Goal: Information Seeking & Learning: Learn about a topic

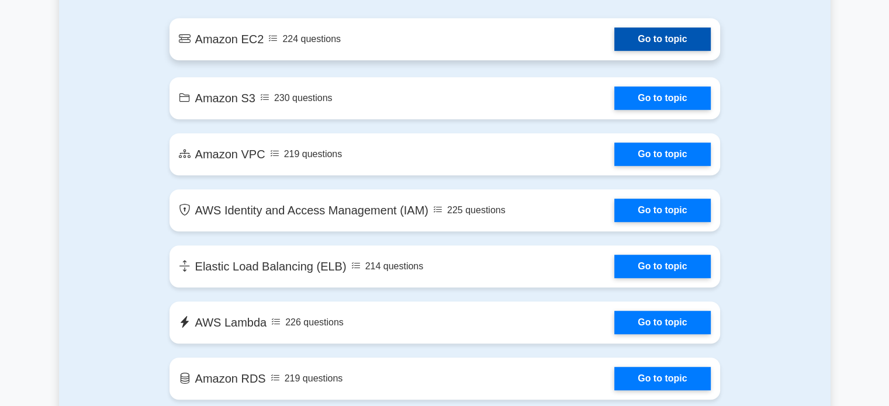
scroll to position [643, 0]
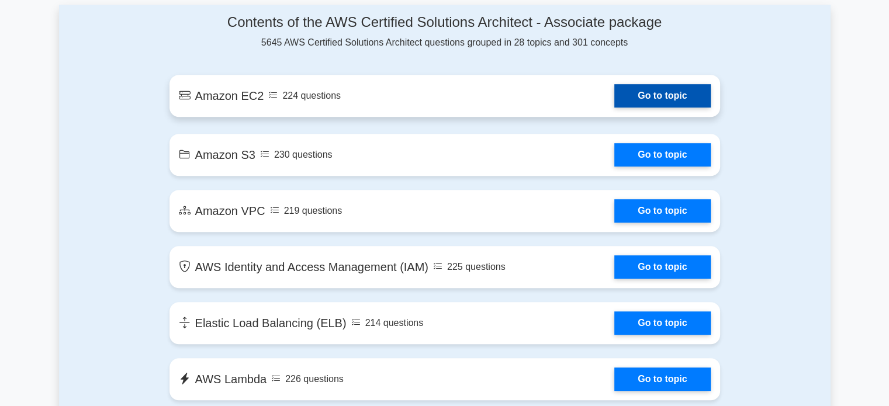
click at [614, 108] on link "Go to topic" at bounding box center [662, 95] width 96 height 23
click at [614, 95] on link "Go to topic" at bounding box center [662, 95] width 96 height 23
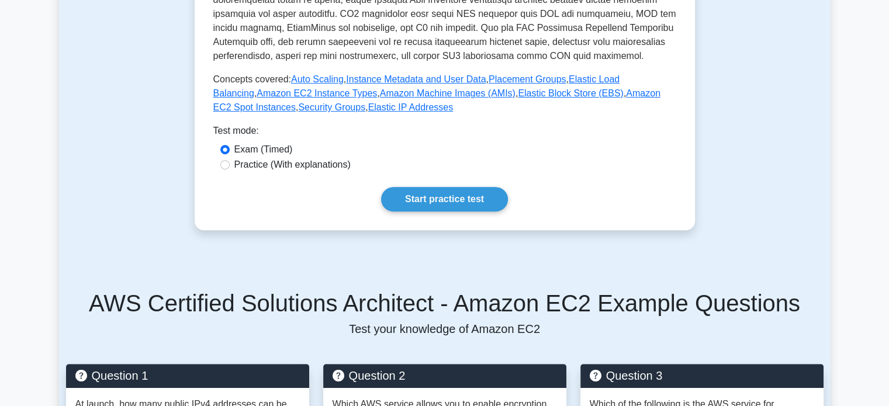
scroll to position [409, 0]
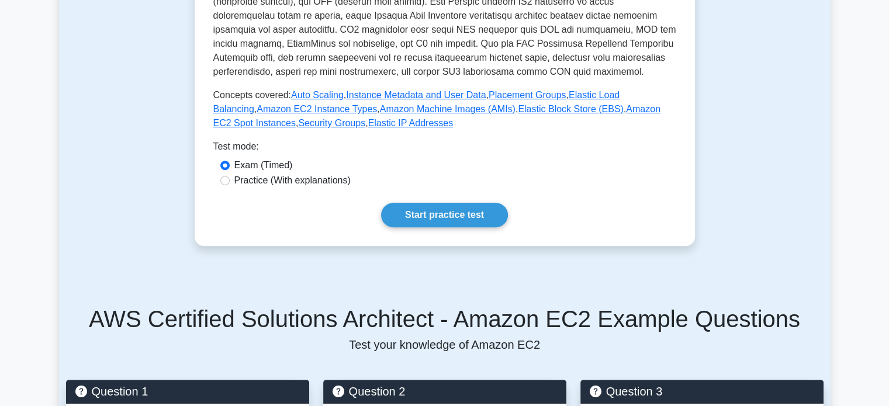
click at [333, 185] on label "Practice (With explanations)" at bounding box center [292, 181] width 116 height 14
click at [230, 185] on input "Practice (With explanations)" at bounding box center [224, 180] width 9 height 9
radio input "true"
click at [409, 213] on link "Start practice test" at bounding box center [444, 215] width 127 height 25
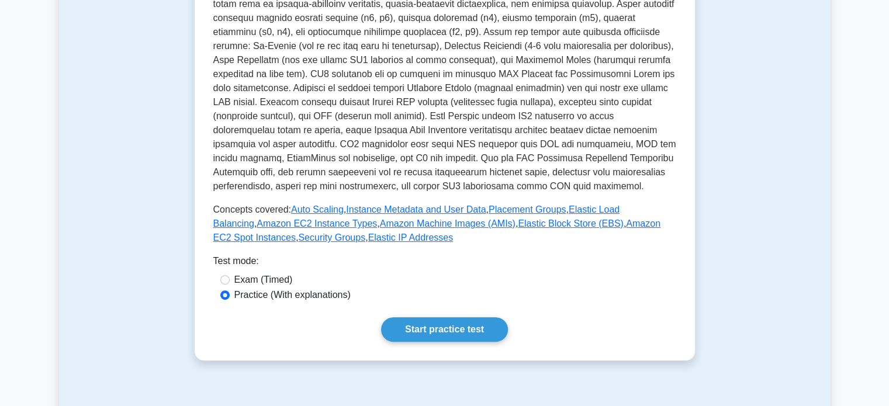
scroll to position [292, 0]
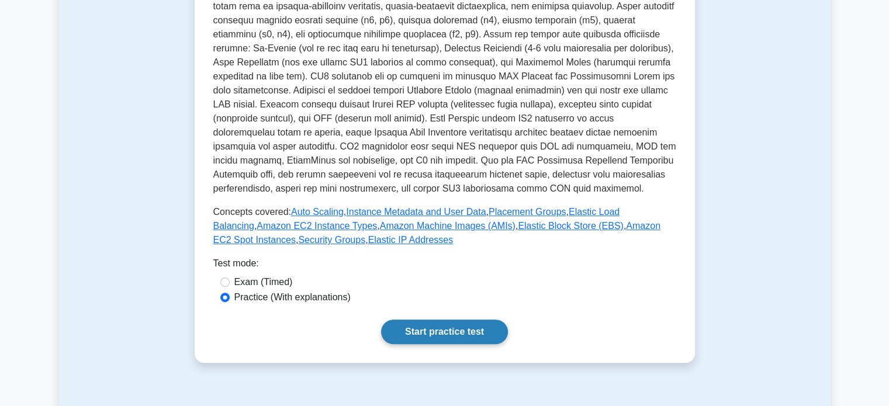
click at [468, 338] on link "Start practice test" at bounding box center [444, 332] width 127 height 25
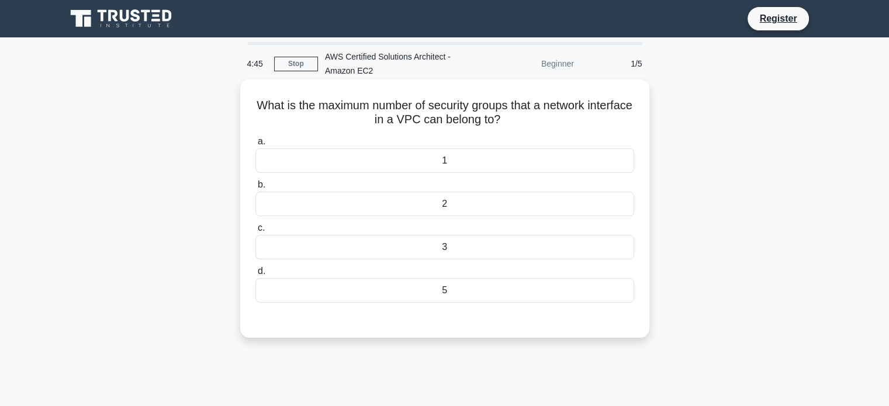
click at [480, 164] on div "1" at bounding box center [444, 160] width 379 height 25
click at [255, 146] on input "a. 1" at bounding box center [255, 142] width 0 height 8
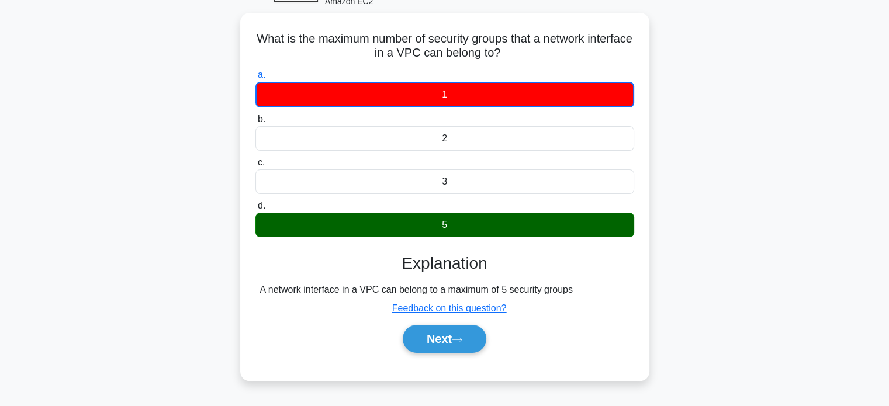
scroll to position [225, 0]
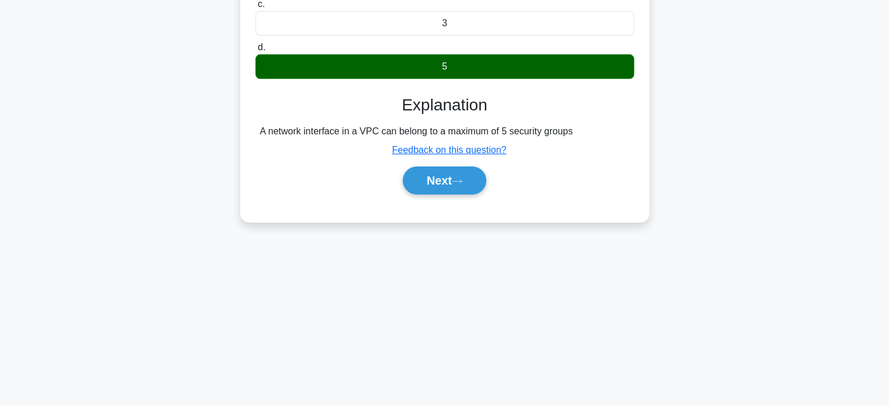
drag, startPoint x: 276, startPoint y: 130, endPoint x: 559, endPoint y: 128, distance: 282.3
click at [566, 116] on div "Explanation A network interface in a VPC can belong to a maximum of 5 security …" at bounding box center [444, 147] width 379 height 104
click at [454, 179] on button "Next" at bounding box center [445, 181] width 84 height 28
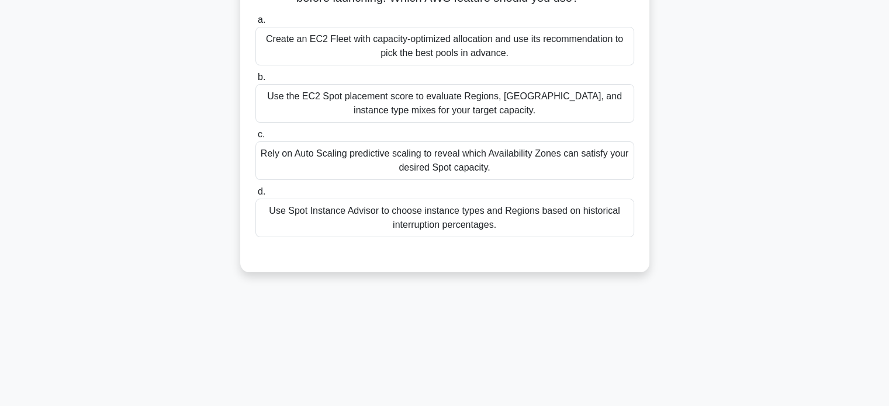
scroll to position [50, 0]
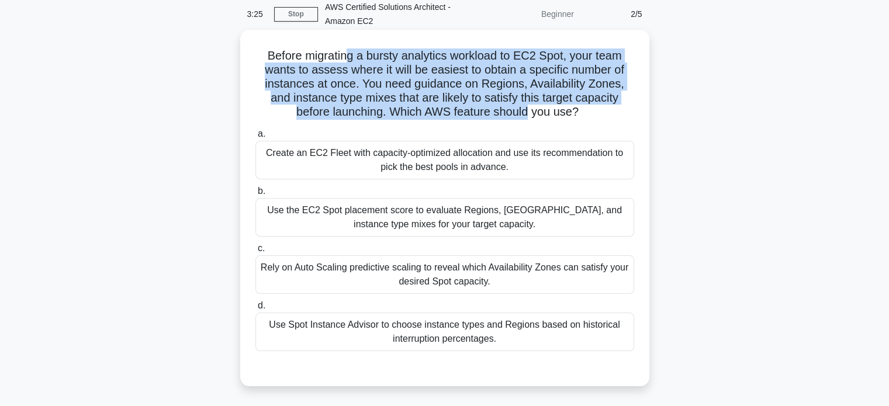
drag, startPoint x: 347, startPoint y: 53, endPoint x: 530, endPoint y: 111, distance: 191.5
click at [530, 111] on h5 "Before migrating a bursty analytics workload to EC2 Spot, your team wants to as…" at bounding box center [444, 84] width 381 height 71
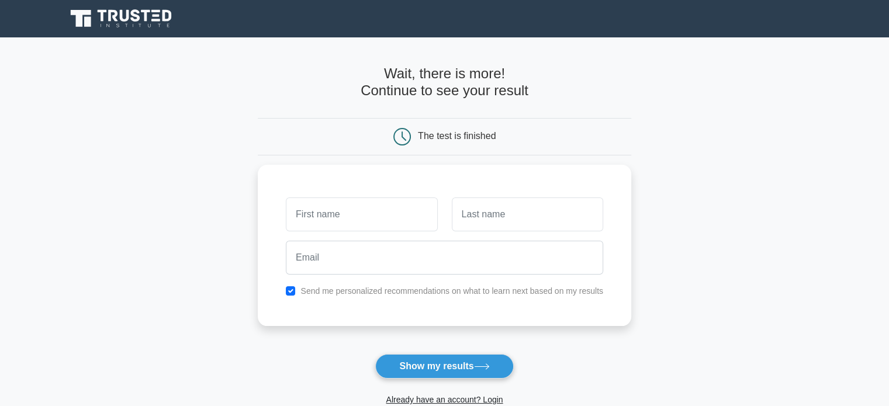
scroll to position [175, 0]
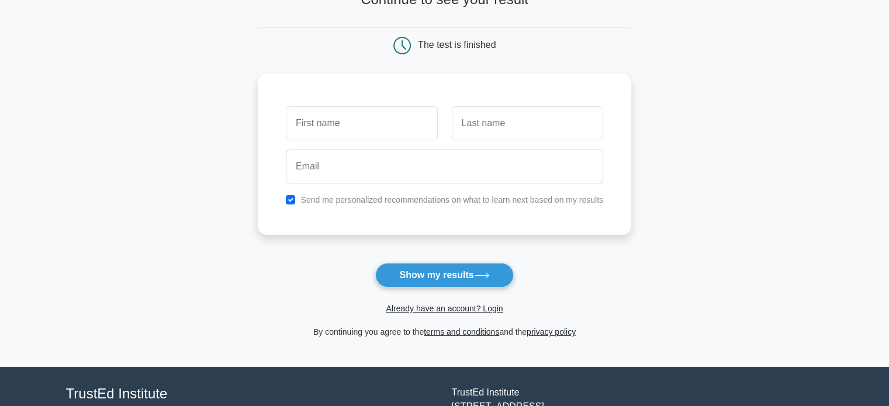
scroll to position [175, 0]
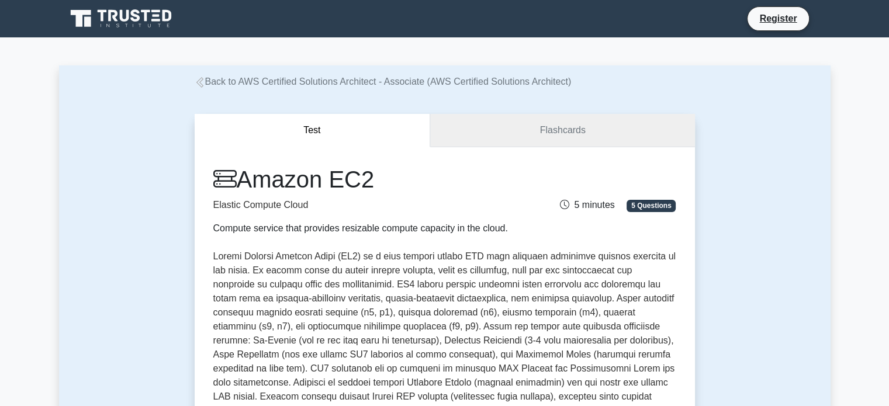
click at [563, 134] on link "Flashcards" at bounding box center [562, 130] width 264 height 33
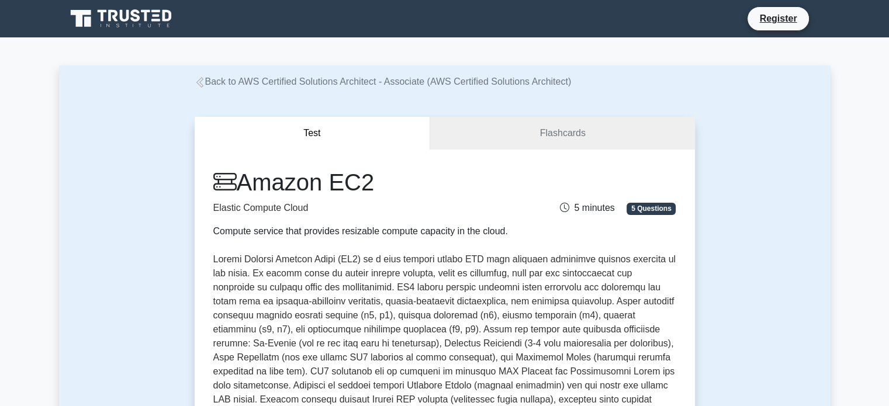
scroll to position [58, 0]
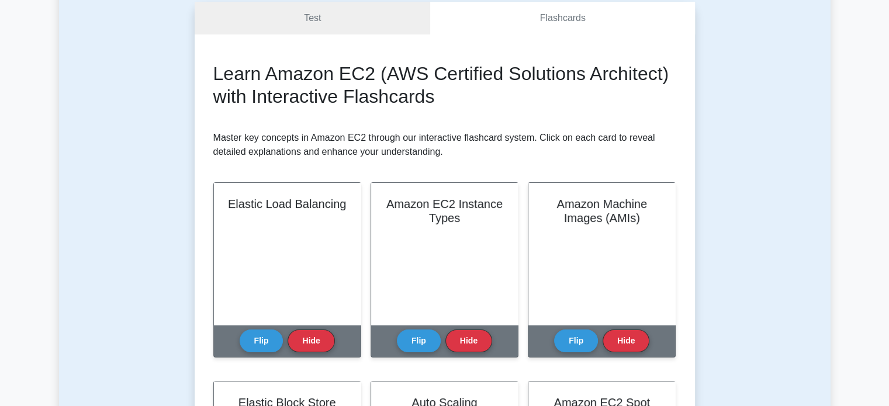
scroll to position [117, 0]
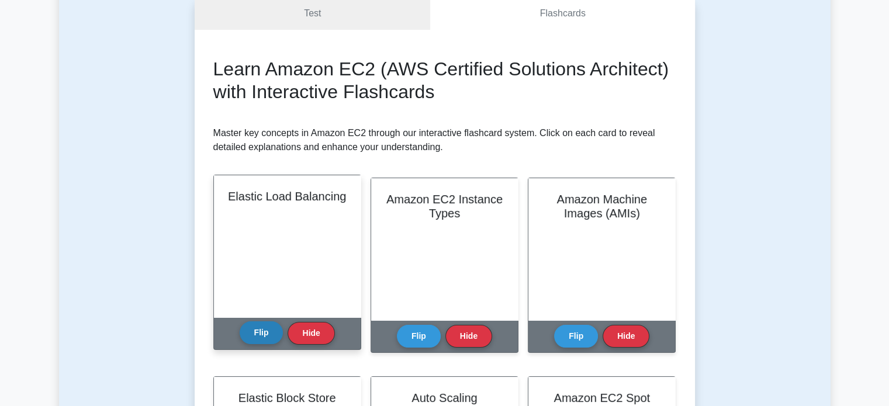
click at [272, 334] on button "Flip" at bounding box center [262, 332] width 44 height 23
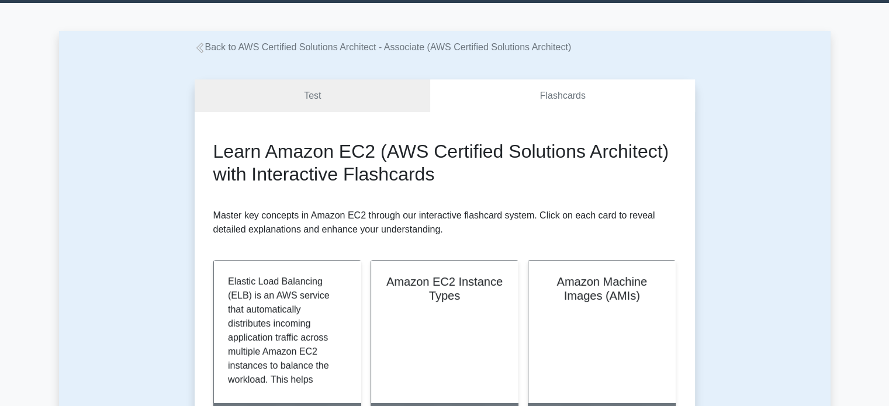
scroll to position [0, 0]
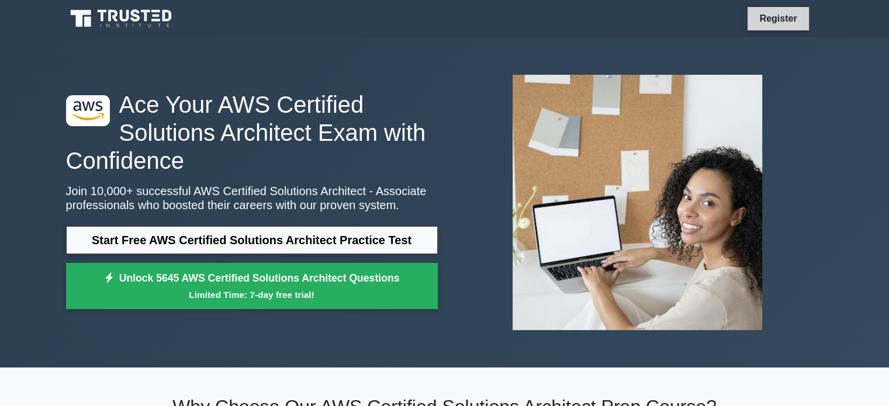
click at [774, 20] on link "Register" at bounding box center [777, 18] width 51 height 15
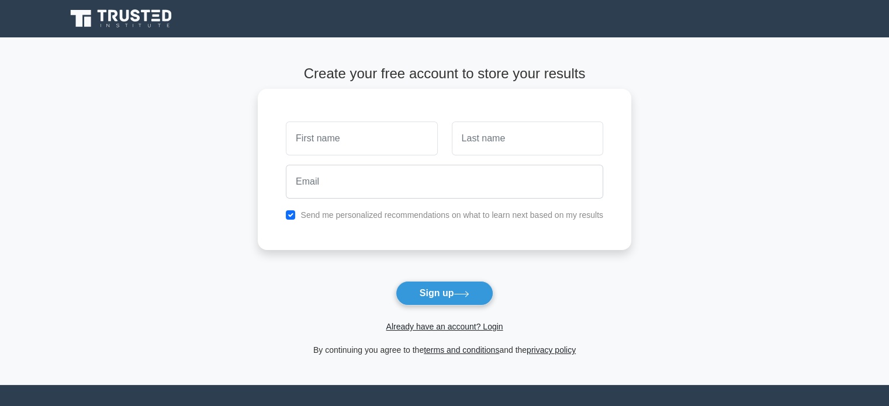
click at [380, 136] on input "text" at bounding box center [361, 139] width 151 height 34
type input "[PERSON_NAME]"
type input "Lefkonikiatis"
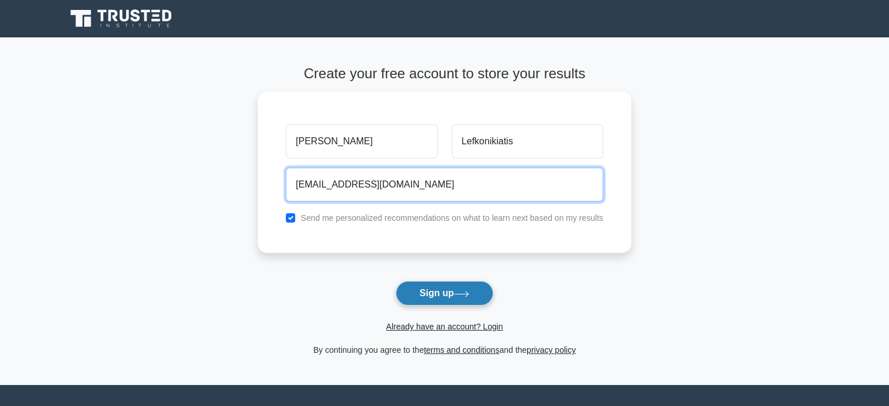
type input "evangeloslef@live.com"
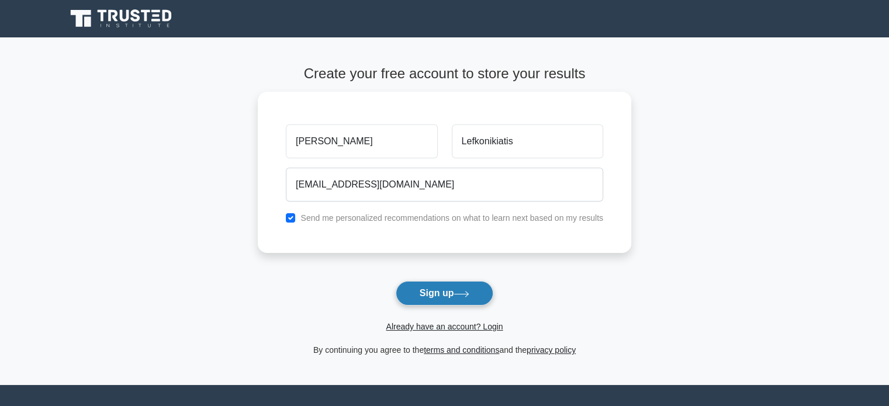
drag, startPoint x: 465, startPoint y: 295, endPoint x: 459, endPoint y: 294, distance: 6.0
click at [459, 294] on icon at bounding box center [462, 294] width 16 height 6
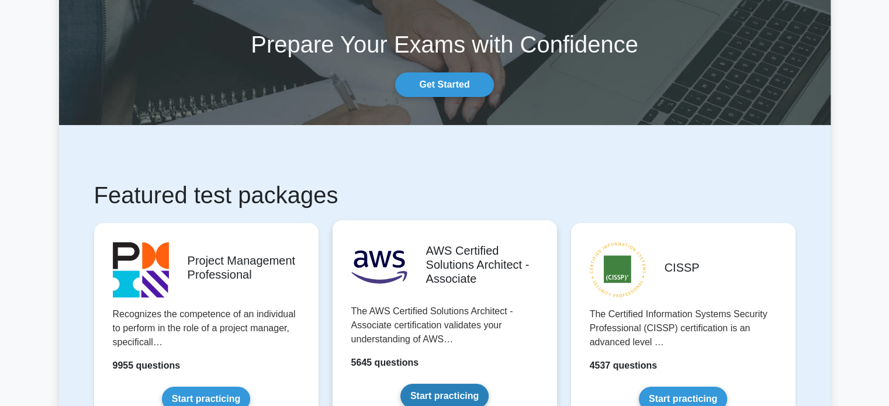
scroll to position [117, 0]
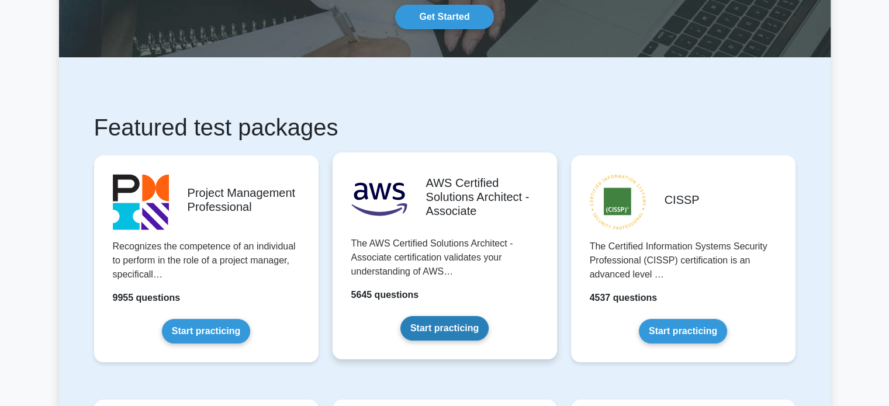
click at [478, 316] on link "Start practicing" at bounding box center [444, 328] width 88 height 25
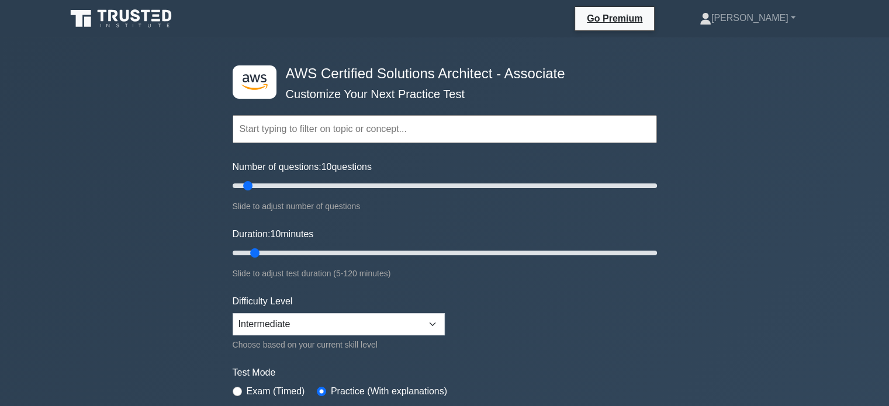
click at [271, 137] on input "text" at bounding box center [445, 129] width 424 height 28
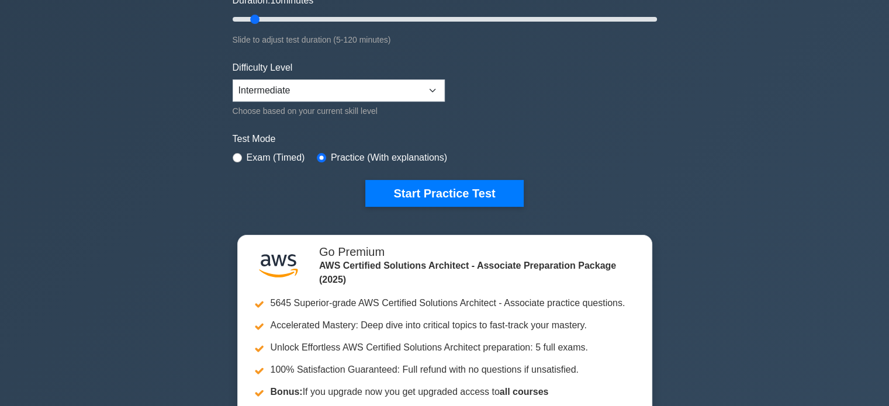
scroll to position [175, 0]
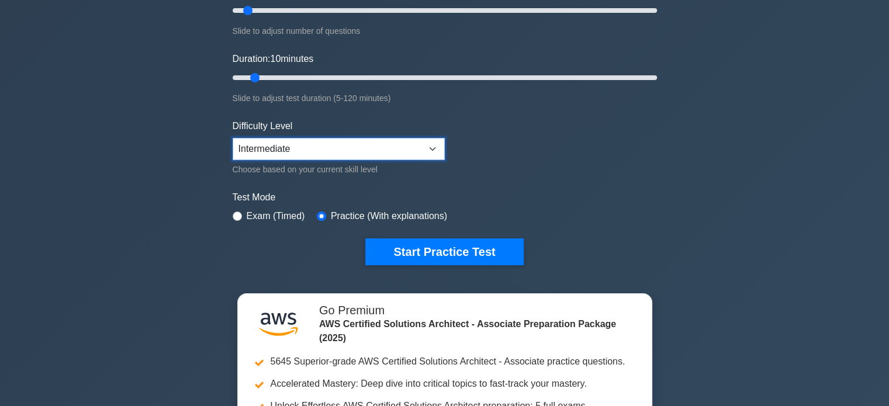
click at [306, 155] on select "Beginner Intermediate Expert" at bounding box center [339, 149] width 212 height 22
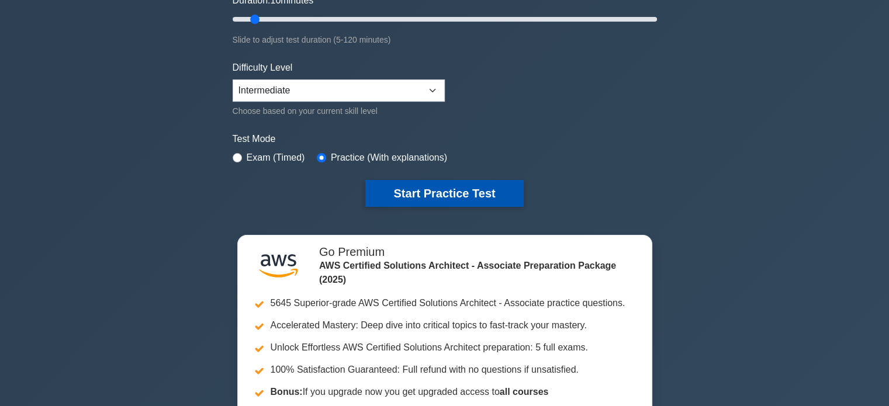
click at [418, 191] on button "Start Practice Test" at bounding box center [444, 193] width 158 height 27
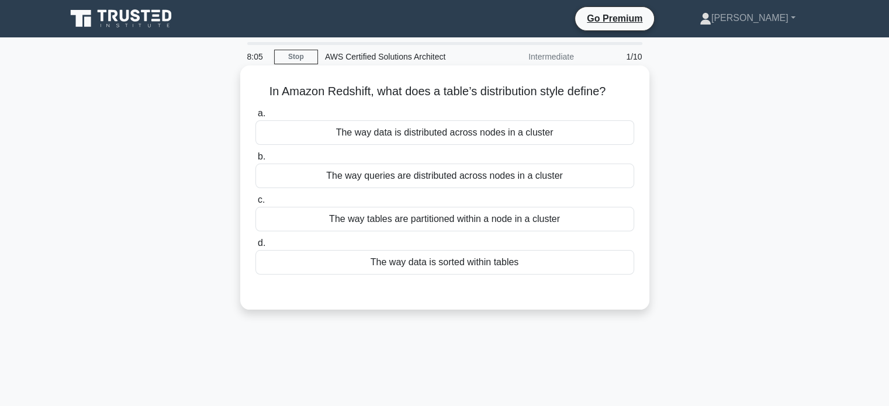
click at [433, 179] on div "The way queries are distributed across nodes in a cluster" at bounding box center [444, 176] width 379 height 25
click at [255, 161] on input "b. The way queries are distributed across nodes in a cluster" at bounding box center [255, 157] width 0 height 8
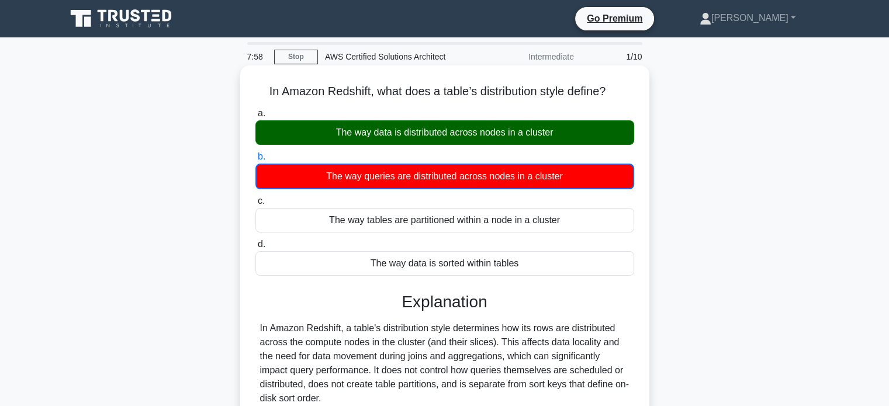
click at [512, 95] on h5 "In Amazon Redshift, what does a table’s distribution style define? .spinner_0XT…" at bounding box center [444, 91] width 381 height 15
click at [515, 95] on h5 "In Amazon Redshift, what does a table’s distribution style define? .spinner_0XT…" at bounding box center [444, 91] width 381 height 15
click at [519, 95] on h5 "In Amazon Redshift, what does a table’s distribution style define? .spinner_0XT…" at bounding box center [444, 91] width 381 height 15
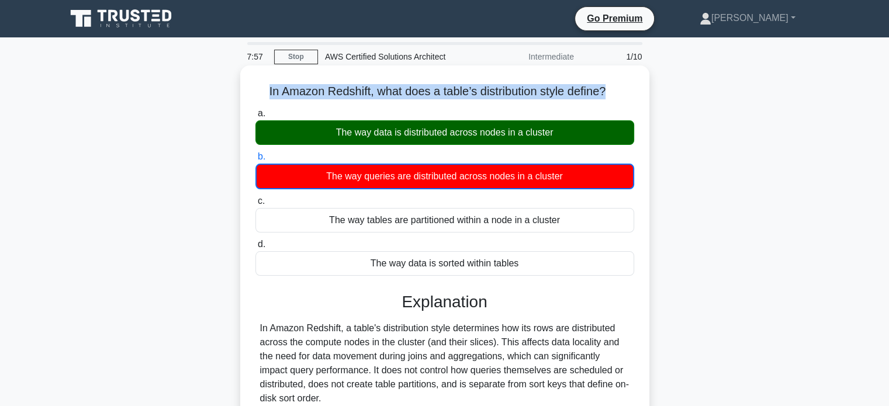
click at [519, 95] on h5 "In Amazon Redshift, what does a table’s distribution style define? .spinner_0XT…" at bounding box center [444, 91] width 381 height 15
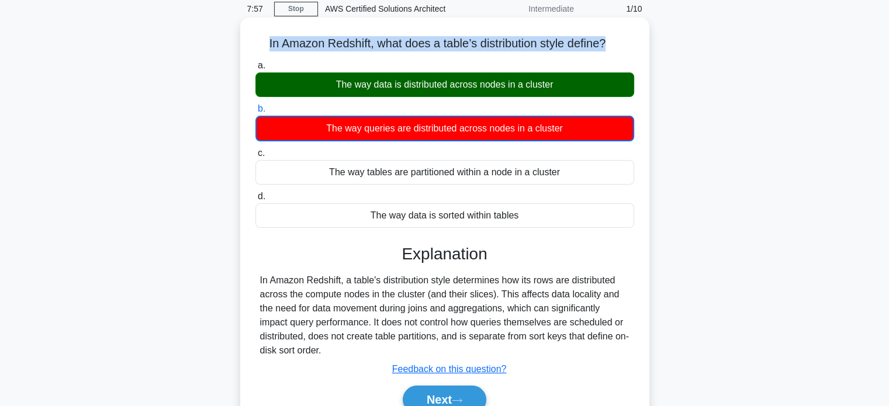
scroll to position [175, 0]
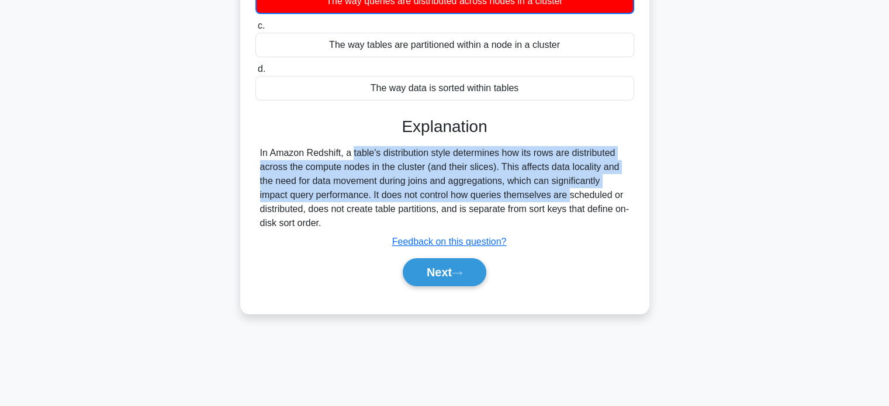
drag, startPoint x: 286, startPoint y: 154, endPoint x: 500, endPoint y: 197, distance: 218.8
click at [500, 197] on div "In Amazon Redshift, a table's distribution style determines how its rows are di…" at bounding box center [444, 188] width 369 height 84
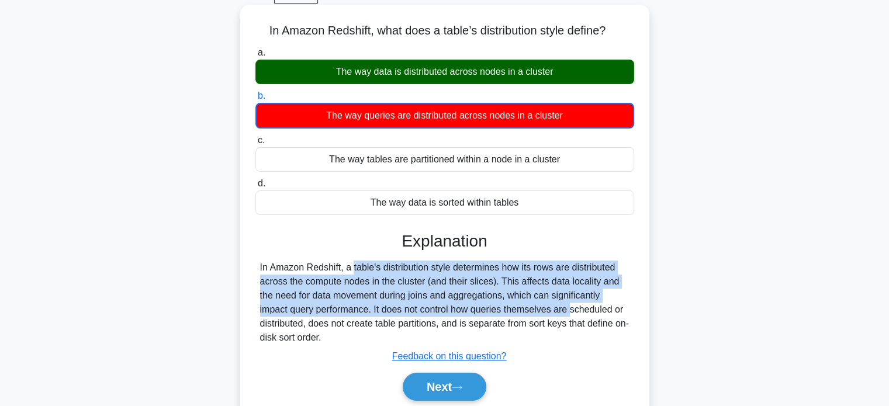
scroll to position [58, 0]
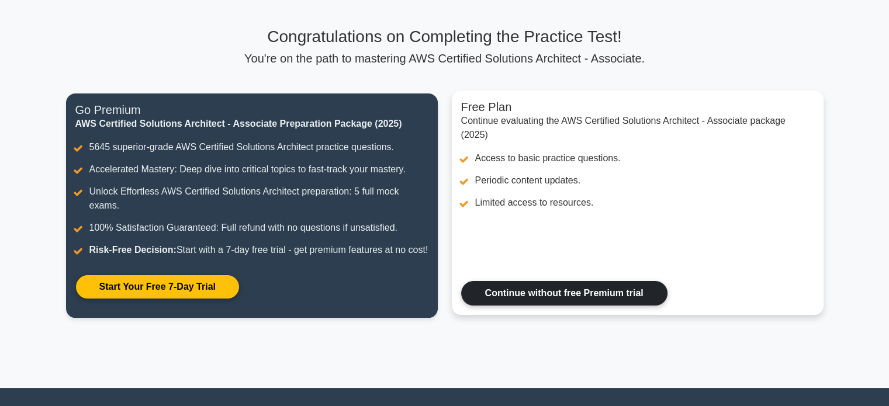
scroll to position [117, 0]
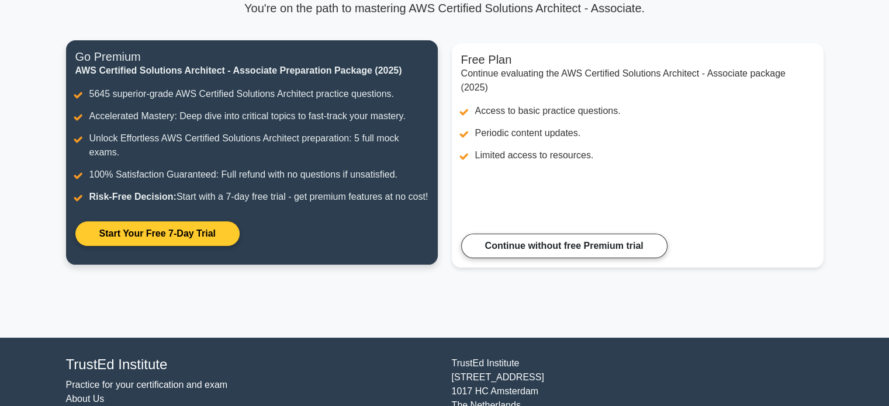
click at [157, 246] on link "Start Your Free 7-Day Trial" at bounding box center [157, 234] width 164 height 25
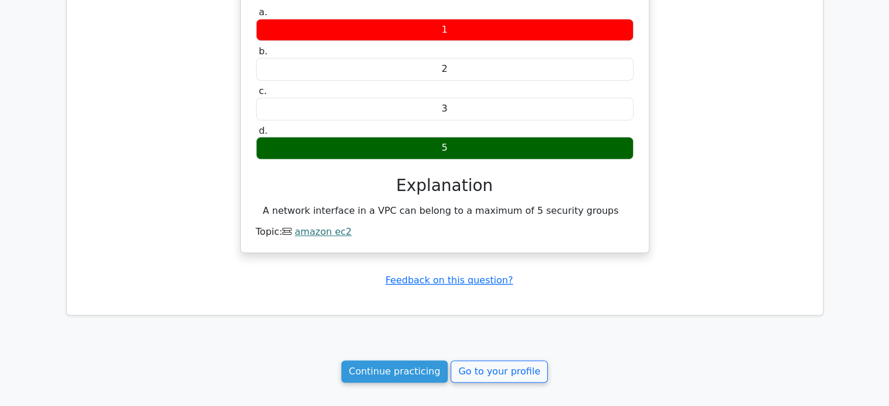
scroll to position [701, 0]
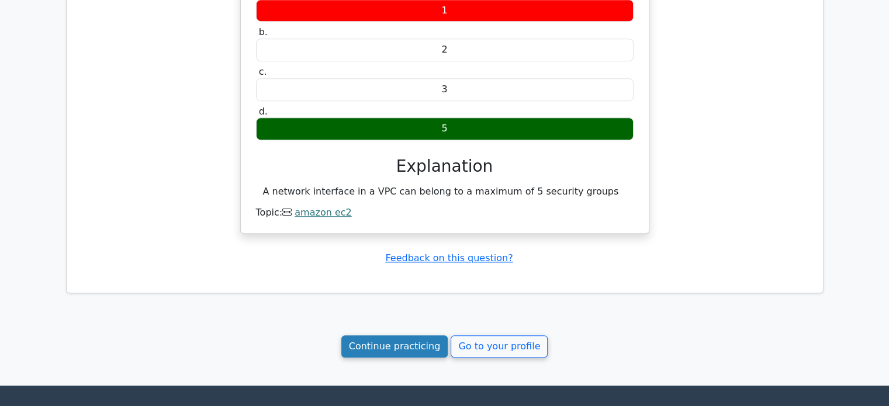
click at [414, 358] on link "Continue practicing" at bounding box center [394, 346] width 107 height 22
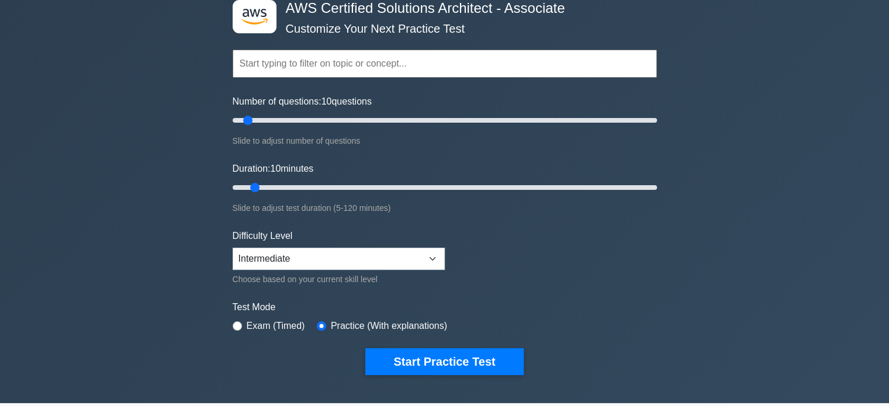
scroll to position [175, 0]
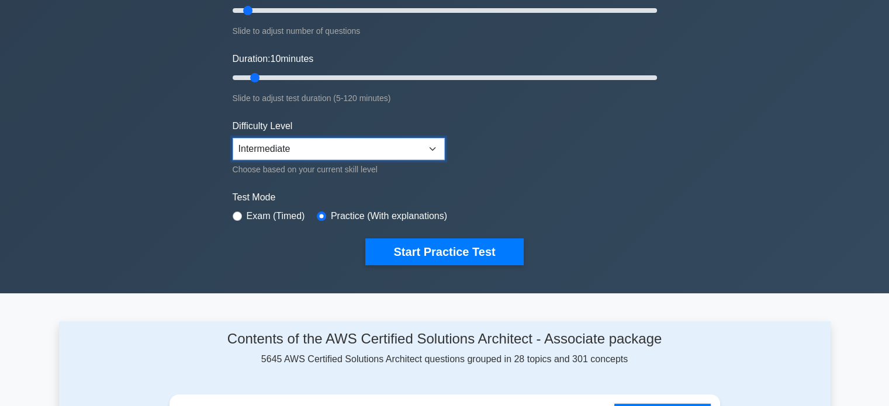
click at [286, 153] on select "Beginner Intermediate Expert" at bounding box center [339, 149] width 212 height 22
select select "beginner"
click at [233, 138] on select "Beginner Intermediate Expert" at bounding box center [339, 149] width 212 height 22
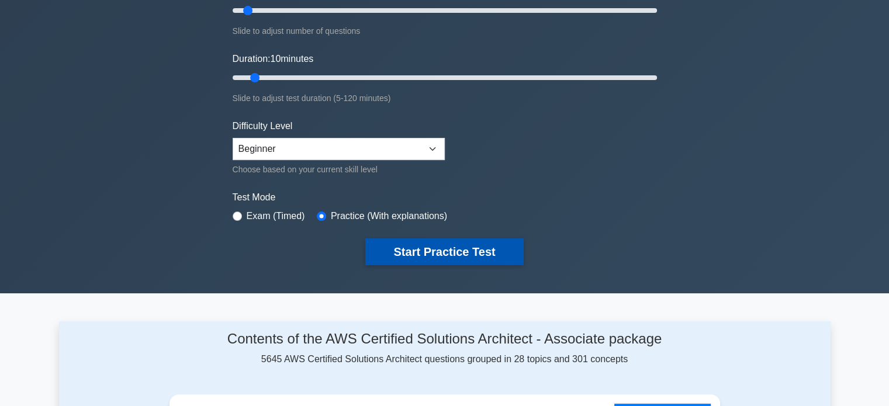
click at [451, 258] on button "Start Practice Test" at bounding box center [444, 251] width 158 height 27
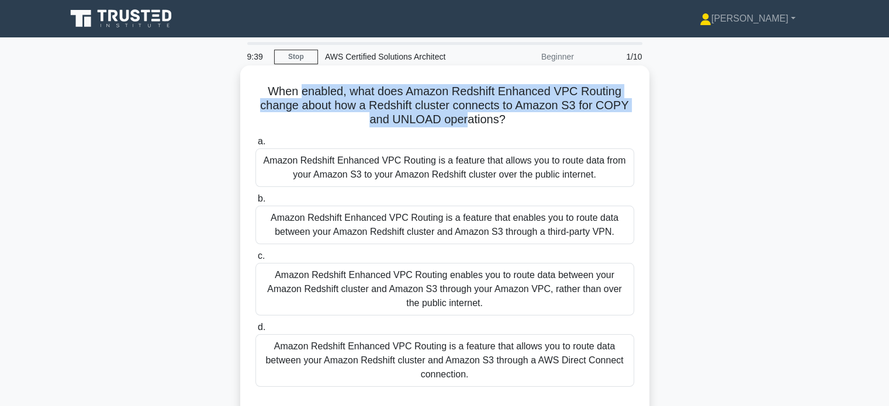
drag, startPoint x: 302, startPoint y: 91, endPoint x: 465, endPoint y: 127, distance: 167.6
click at [465, 127] on h5 "When enabled, what does Amazon Redshift Enhanced VPC Routing change about how a…" at bounding box center [444, 105] width 381 height 43
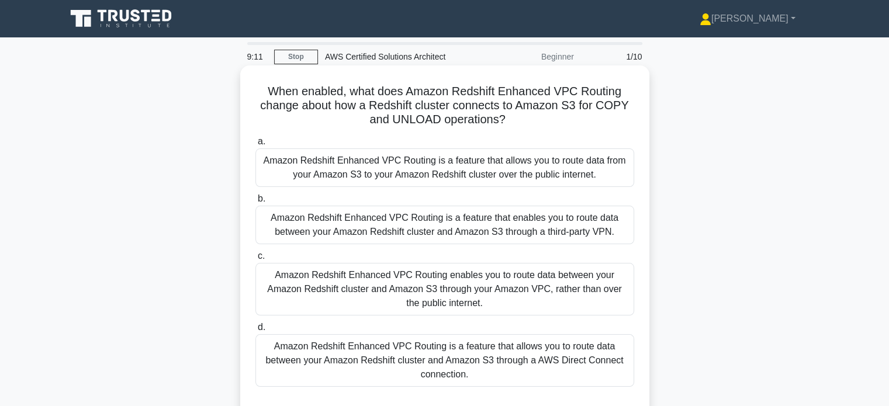
click at [459, 234] on div "Amazon Redshift Enhanced VPC Routing is a feature that enables you to route dat…" at bounding box center [444, 225] width 379 height 39
click at [255, 203] on input "b. Amazon Redshift Enhanced VPC Routing is a feature that enables you to route …" at bounding box center [255, 199] width 0 height 8
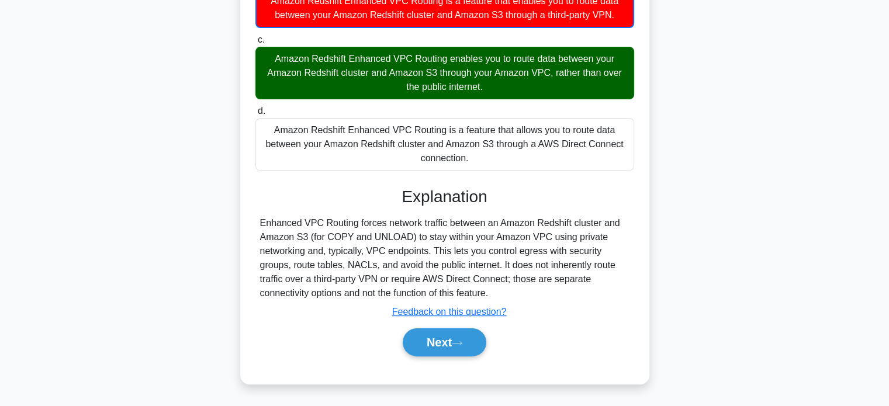
scroll to position [225, 0]
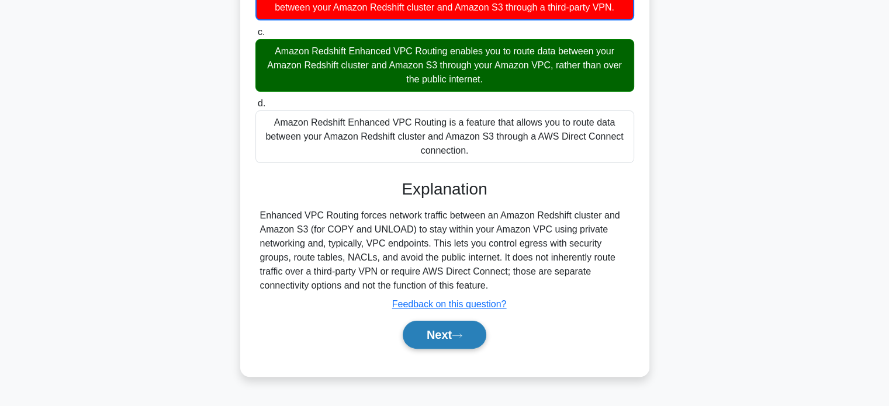
click at [439, 340] on button "Next" at bounding box center [445, 335] width 84 height 28
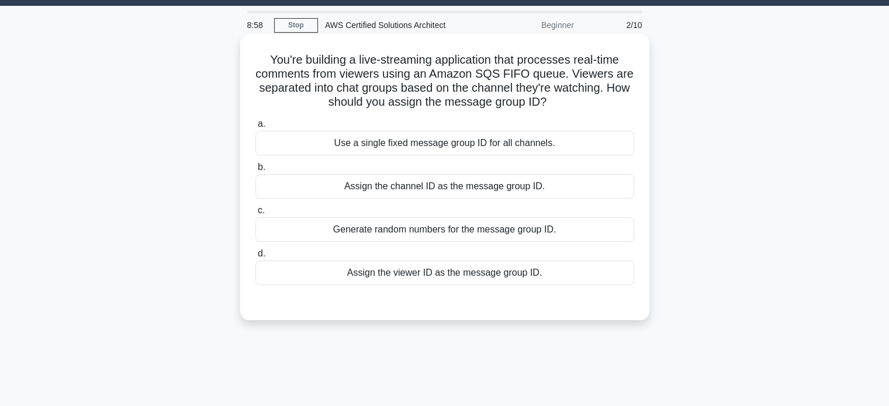
scroll to position [0, 0]
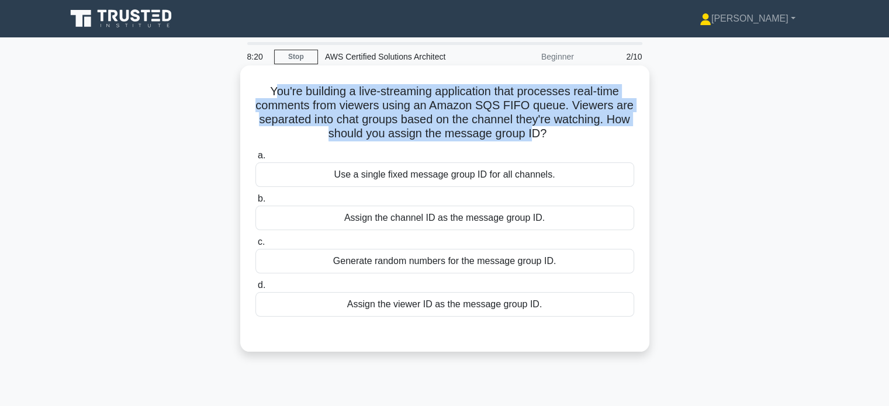
drag, startPoint x: 272, startPoint y: 91, endPoint x: 528, endPoint y: 140, distance: 260.8
click at [528, 140] on h5 "You're building a live-streaming application that processes real-time comments …" at bounding box center [444, 112] width 381 height 57
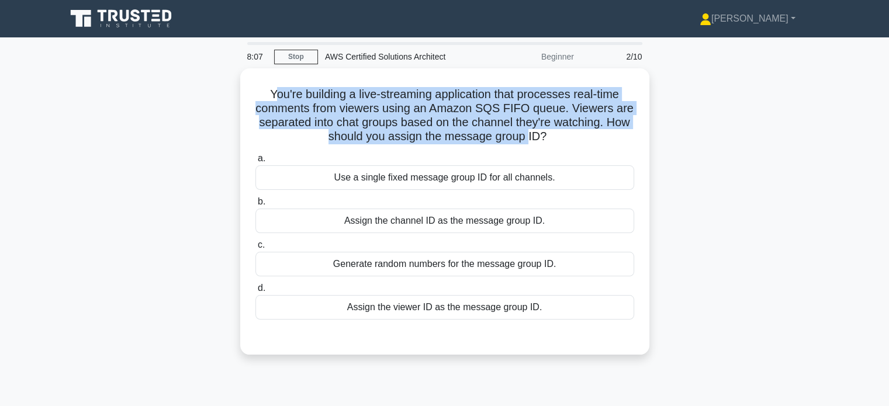
drag, startPoint x: 528, startPoint y: 226, endPoint x: 795, endPoint y: 299, distance: 276.2
click at [796, 299] on div "You're building a live-streaming application that processes real-time comments …" at bounding box center [444, 218] width 771 height 300
click at [795, 297] on div "You're building a live-streaming application that processes real-time comments …" at bounding box center [444, 218] width 771 height 300
click at [783, 293] on div "You're building a live-streaming application that processes real-time comments …" at bounding box center [444, 218] width 771 height 300
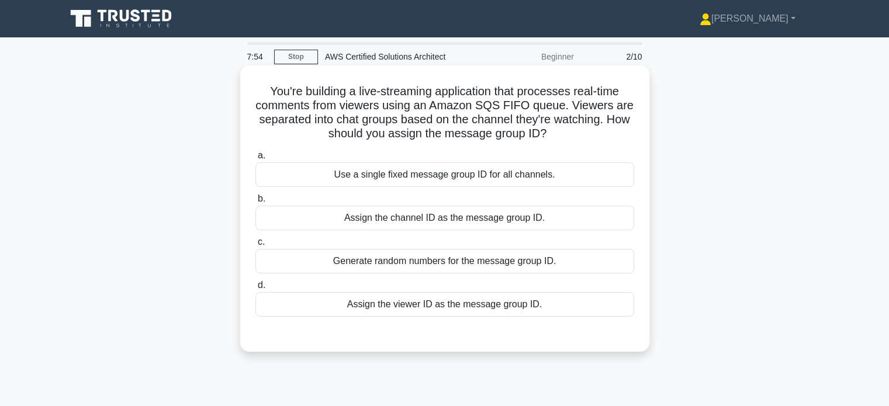
click at [545, 219] on div "Assign the channel ID as the message group ID." at bounding box center [444, 218] width 379 height 25
click at [255, 203] on input "b. Assign the channel ID as the message group ID." at bounding box center [255, 199] width 0 height 8
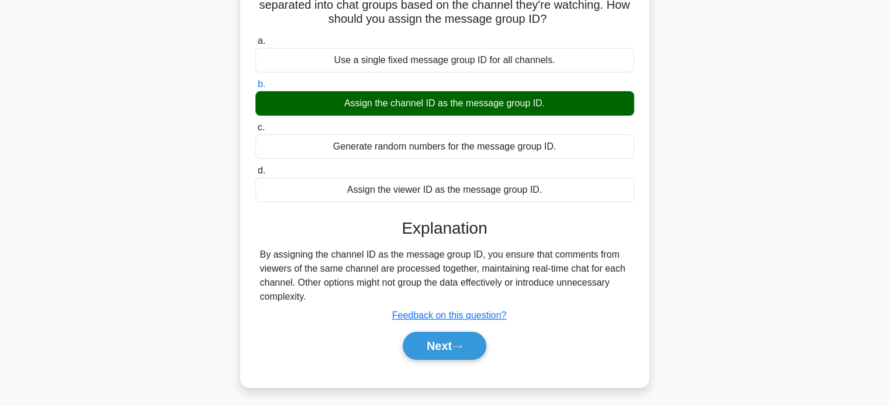
scroll to position [117, 0]
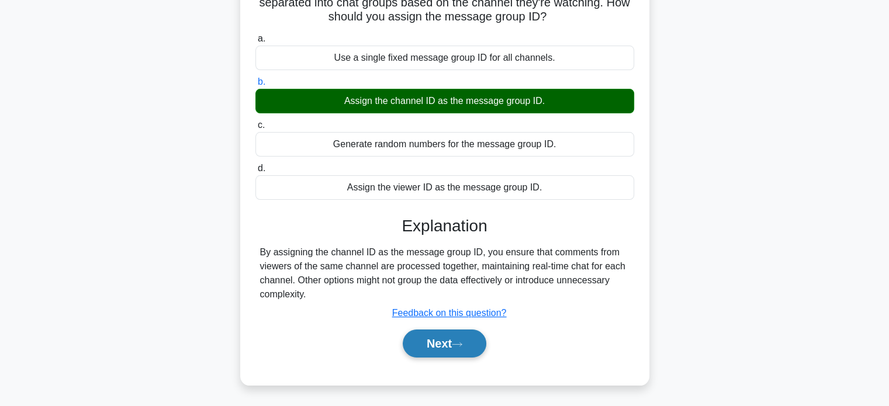
click at [432, 348] on button "Next" at bounding box center [445, 344] width 84 height 28
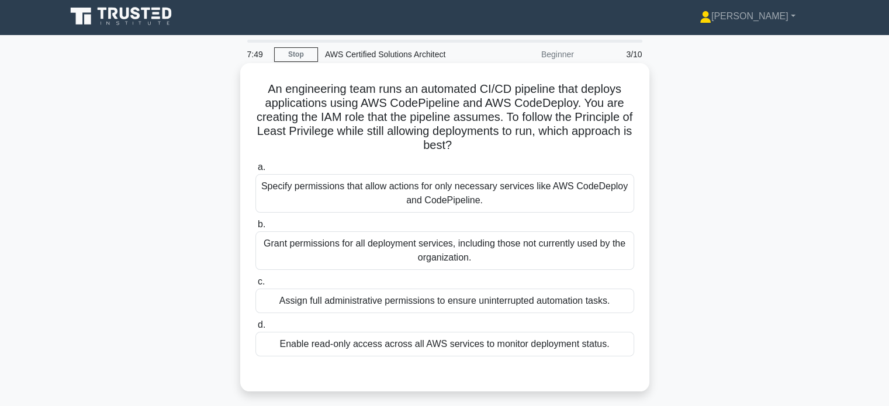
scroll to position [0, 0]
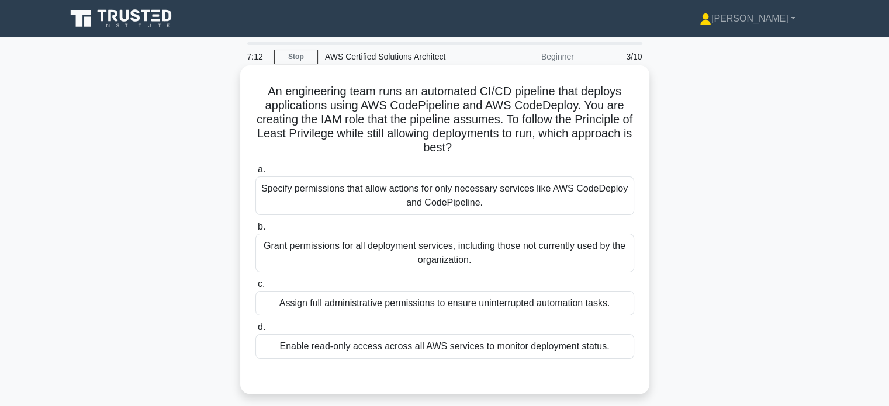
click at [522, 192] on div "Specify permissions that allow actions for only necessary services like AWS Cod…" at bounding box center [444, 196] width 379 height 39
click at [255, 174] on input "a. Specify permissions that allow actions for only necessary services like AWS …" at bounding box center [255, 170] width 0 height 8
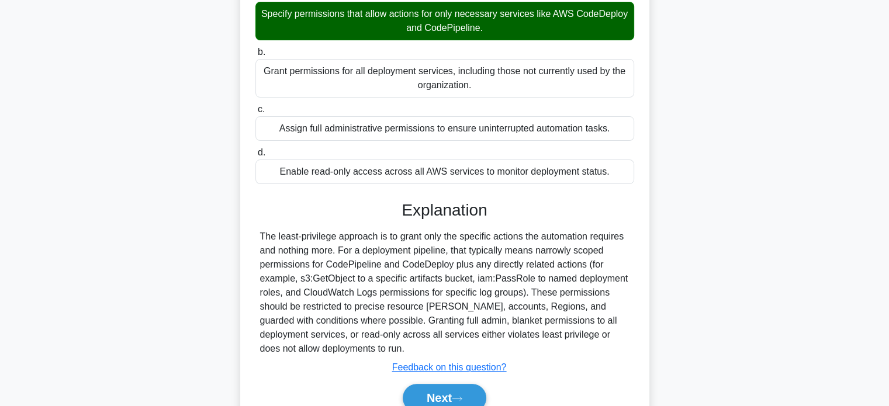
scroll to position [175, 0]
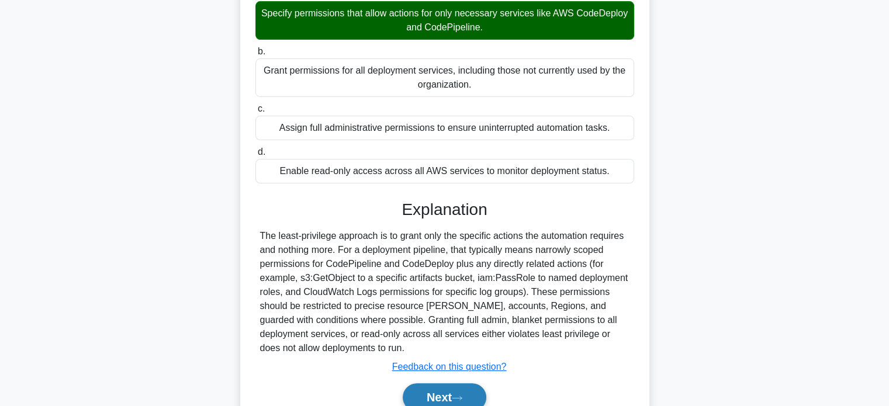
click at [418, 392] on button "Next" at bounding box center [445, 397] width 84 height 28
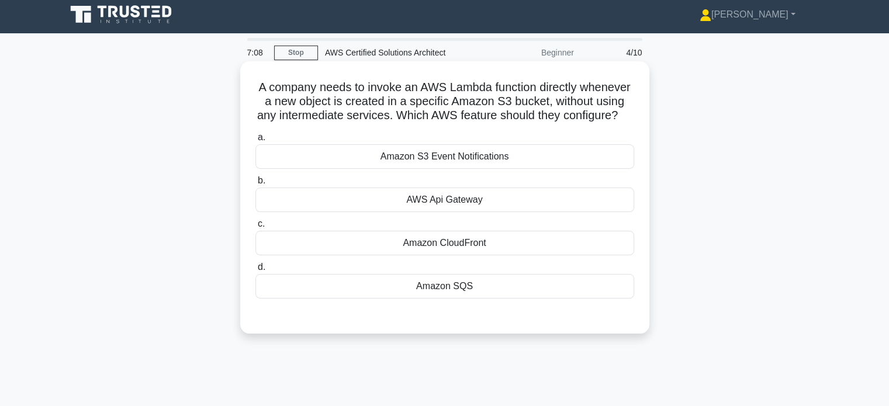
scroll to position [0, 0]
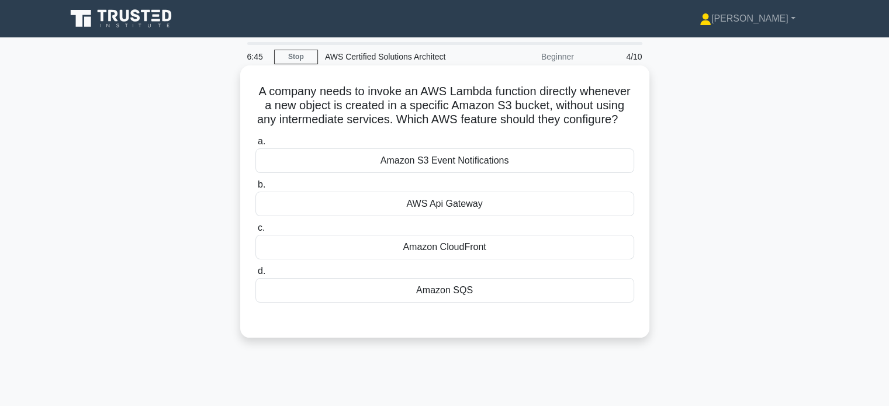
click at [538, 173] on div "Amazon S3 Event Notifications" at bounding box center [444, 160] width 379 height 25
click at [255, 146] on input "a. Amazon S3 Event Notifications" at bounding box center [255, 142] width 0 height 8
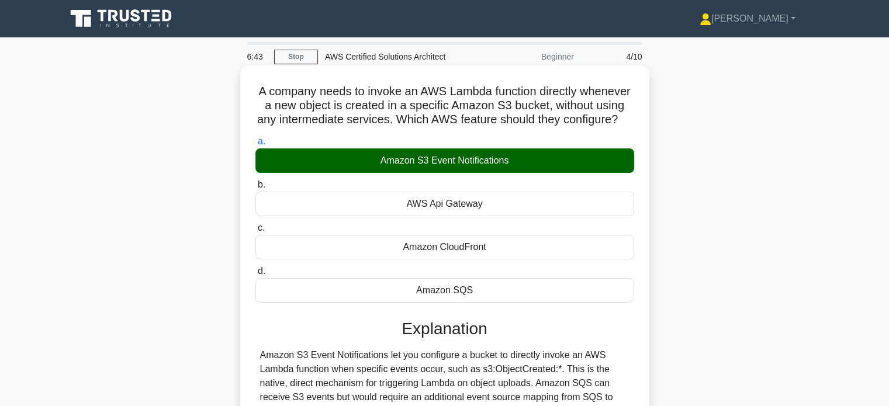
scroll to position [225, 0]
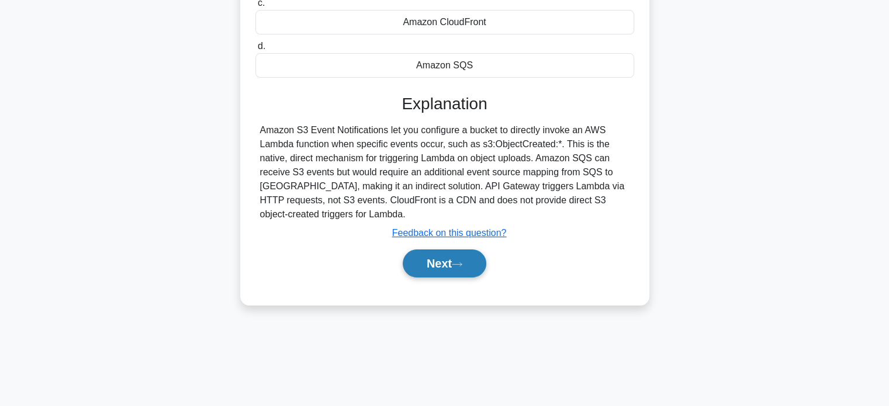
click at [472, 274] on button "Next" at bounding box center [445, 264] width 84 height 28
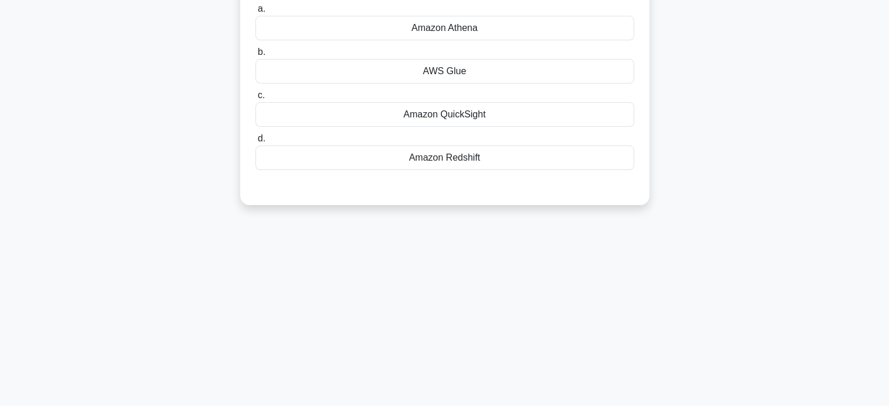
scroll to position [0, 0]
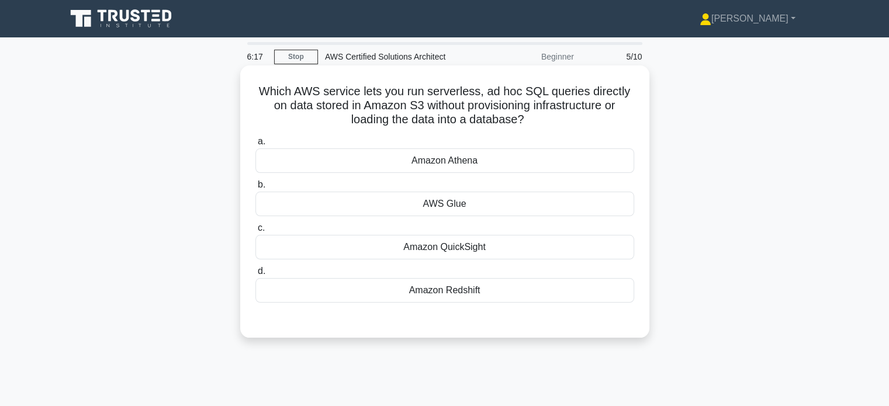
click at [501, 205] on div "AWS Glue" at bounding box center [444, 204] width 379 height 25
click at [255, 189] on input "b. AWS Glue" at bounding box center [255, 185] width 0 height 8
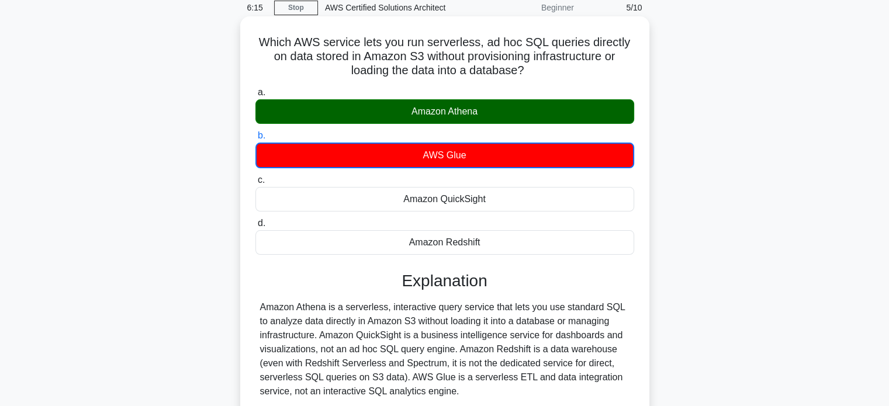
scroll to position [225, 0]
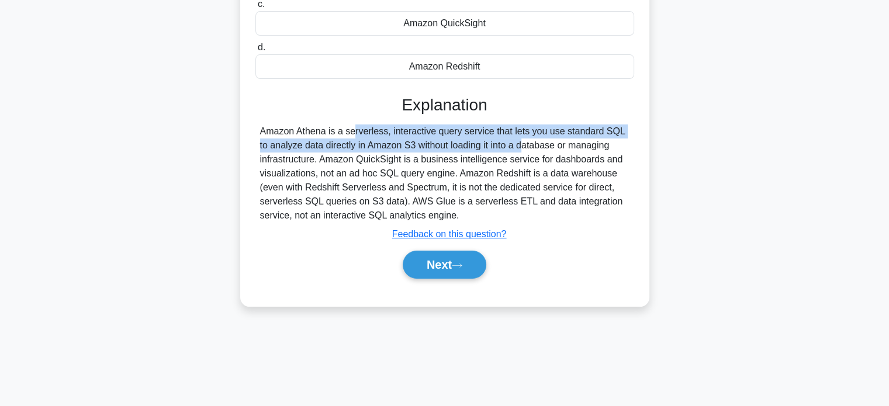
drag, startPoint x: 282, startPoint y: 128, endPoint x: 448, endPoint y: 151, distance: 167.5
click at [448, 151] on div "Amazon Athena is a serverless, interactive query service that lets you use stan…" at bounding box center [444, 173] width 369 height 98
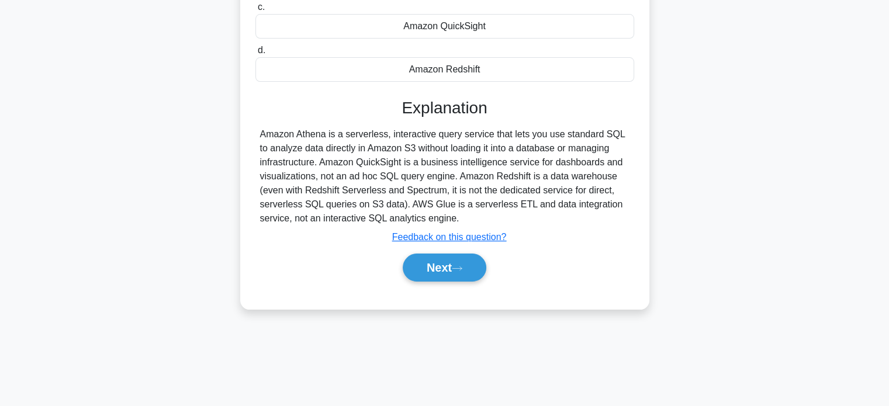
click at [714, 172] on div "Which AWS service lets you run serverless, ad hoc SQL queries directly on data …" at bounding box center [444, 83] width 771 height 480
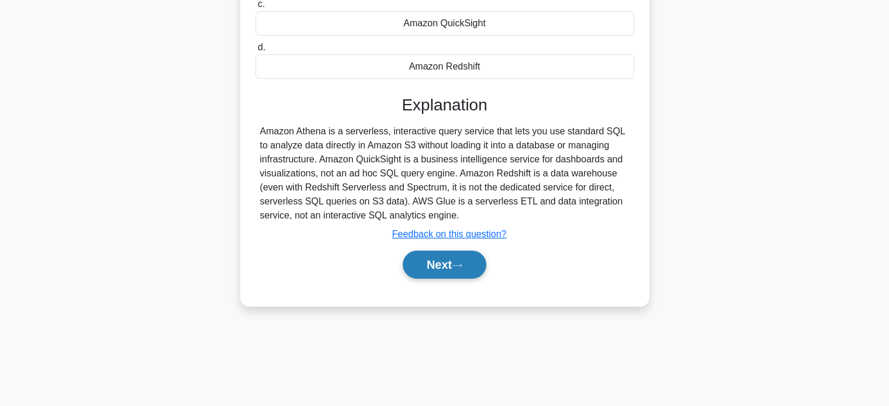
click at [482, 269] on button "Next" at bounding box center [445, 265] width 84 height 28
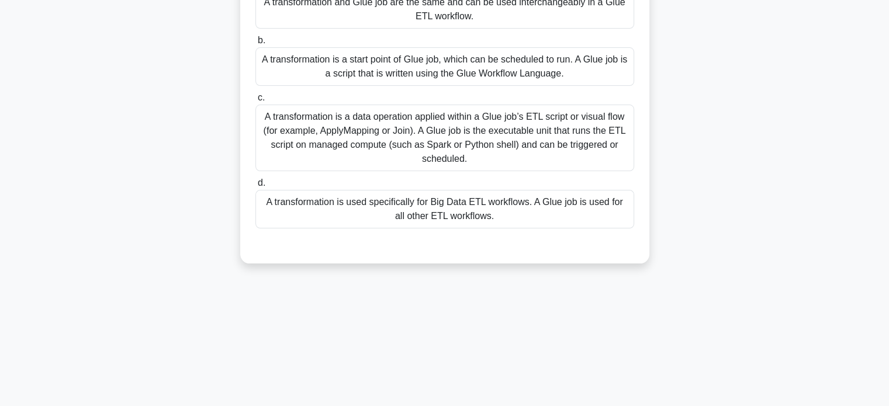
scroll to position [50, 0]
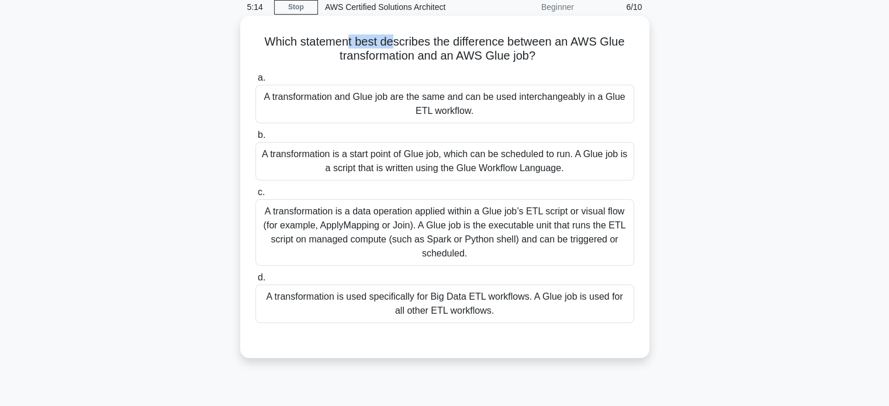
drag, startPoint x: 345, startPoint y: 34, endPoint x: 392, endPoint y: 49, distance: 49.5
click at [392, 49] on h5 "Which statement best describes the difference between an AWS Glue transformatio…" at bounding box center [444, 48] width 381 height 29
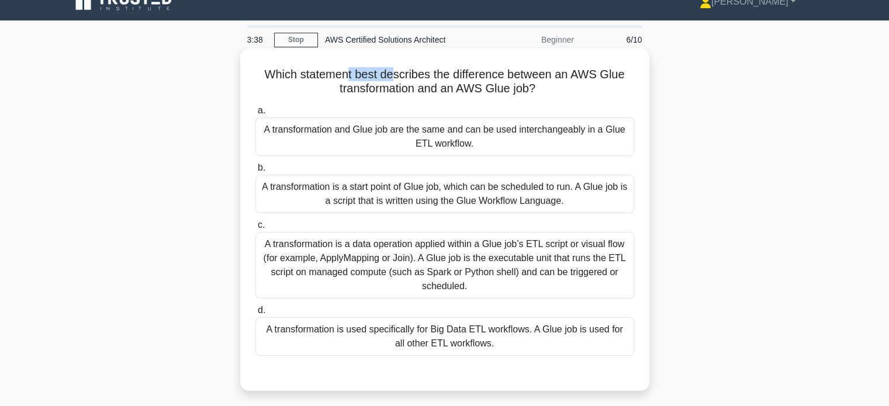
scroll to position [0, 0]
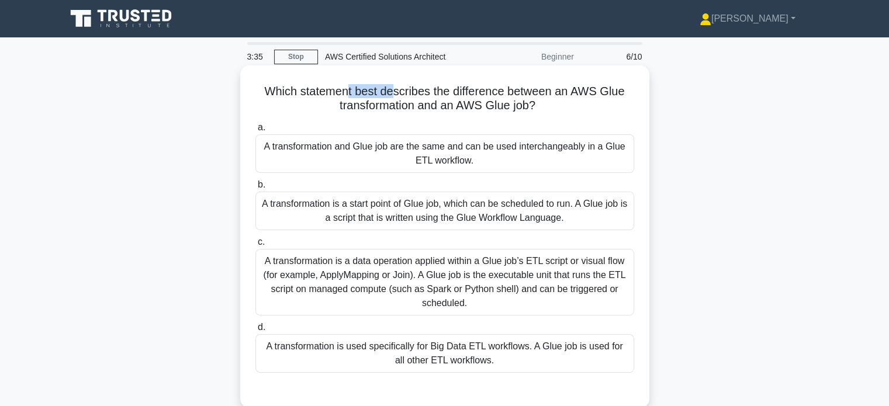
drag, startPoint x: 264, startPoint y: 264, endPoint x: 490, endPoint y: 309, distance: 230.0
click at [490, 309] on div "A transformation is a data operation applied within a Glue job’s ETL script or …" at bounding box center [444, 282] width 379 height 67
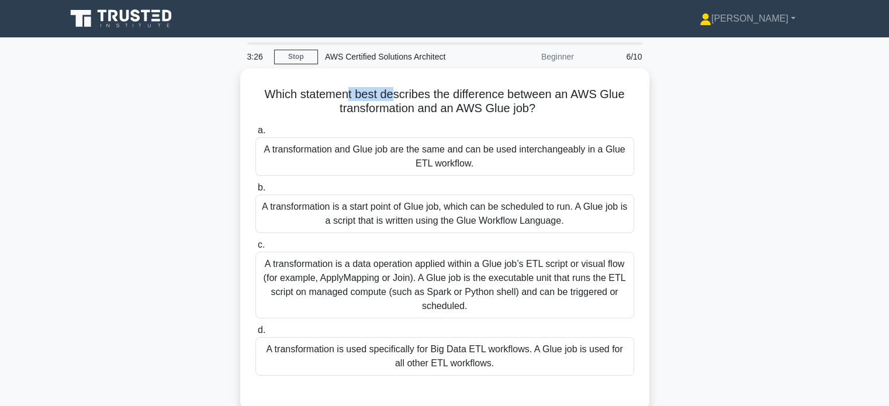
click at [752, 289] on div "Which statement best describes the difference between an AWS Glue transformatio…" at bounding box center [444, 246] width 771 height 357
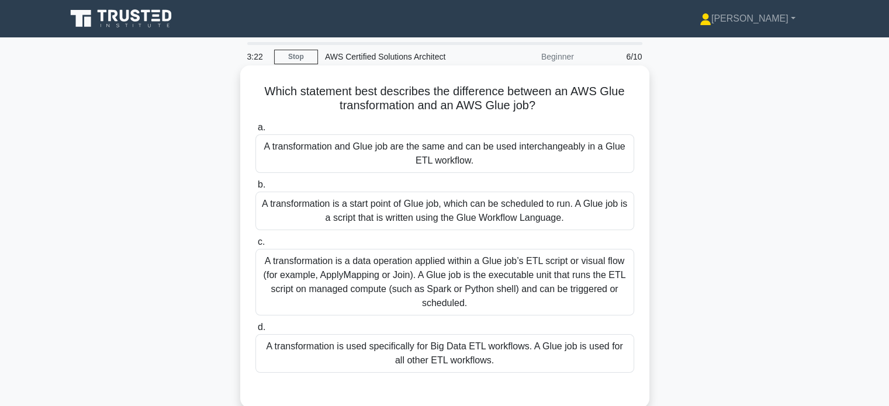
click at [545, 286] on div "A transformation is a data operation applied within a Glue job’s ETL script or …" at bounding box center [444, 282] width 379 height 67
click at [255, 246] on input "c. A transformation is a data operation applied within a Glue job’s ETL script …" at bounding box center [255, 242] width 0 height 8
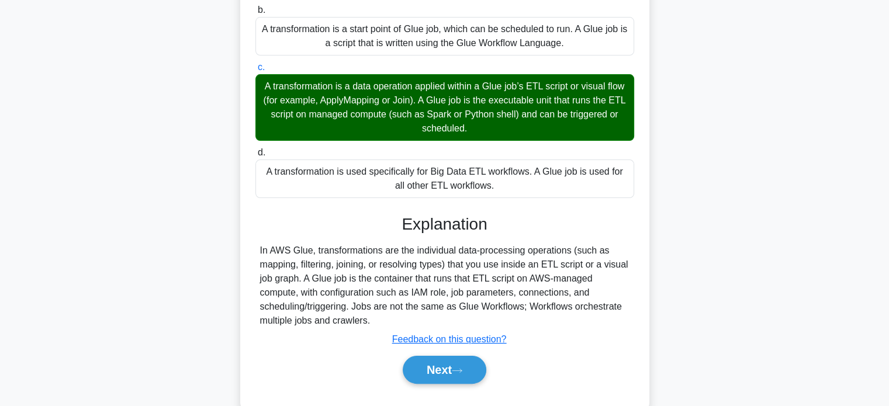
scroll to position [175, 0]
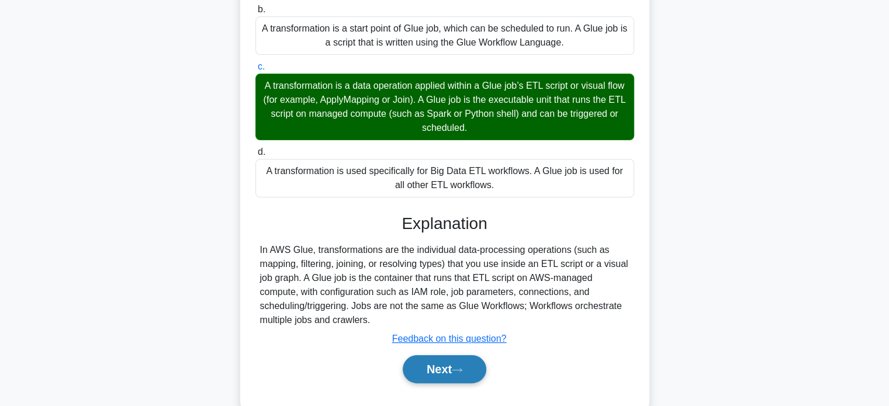
click at [454, 370] on button "Next" at bounding box center [445, 369] width 84 height 28
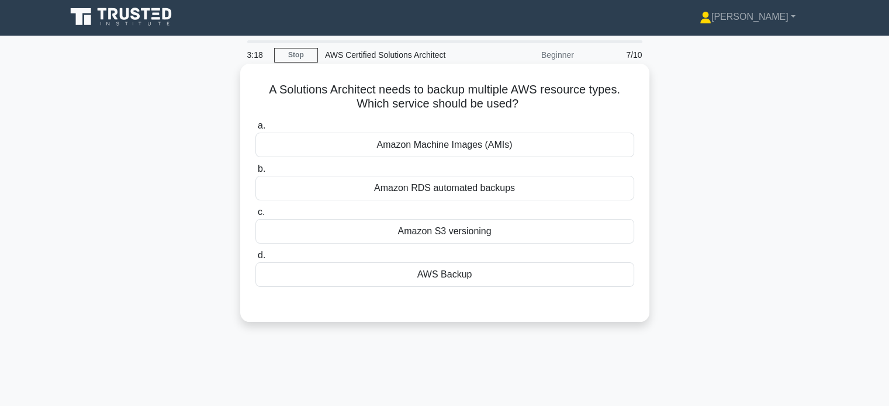
scroll to position [0, 0]
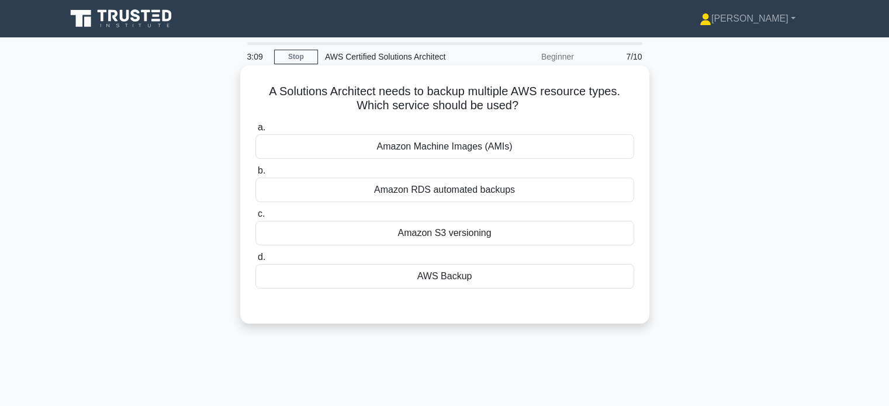
click at [487, 276] on div "AWS Backup" at bounding box center [444, 276] width 379 height 25
click at [255, 261] on input "d. AWS Backup" at bounding box center [255, 258] width 0 height 8
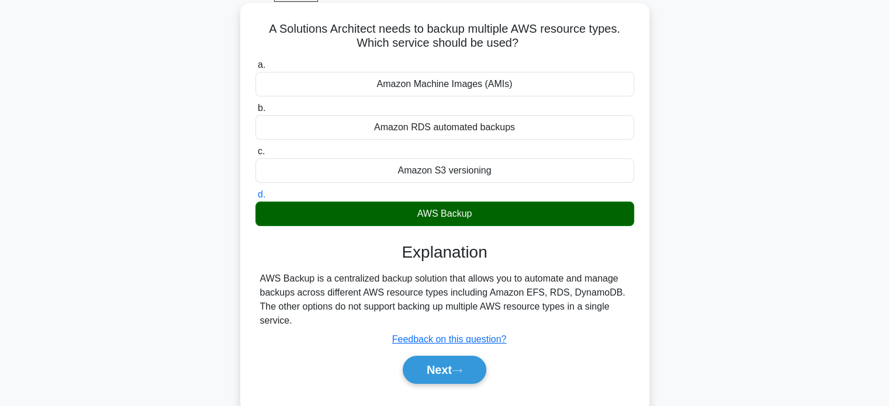
scroll to position [175, 0]
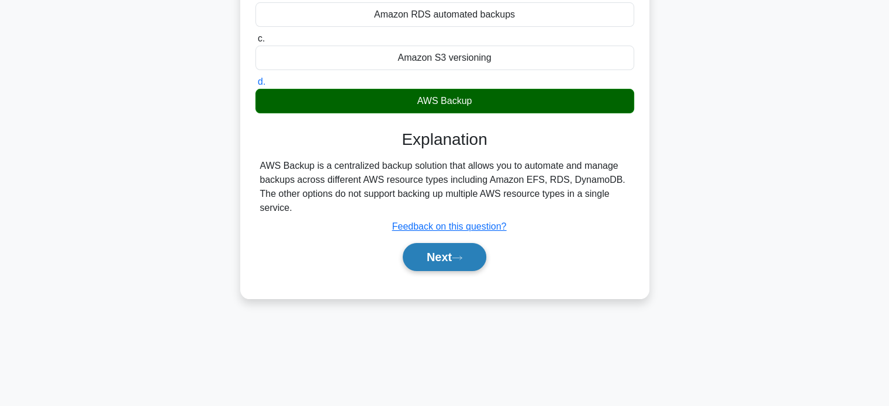
click at [434, 258] on button "Next" at bounding box center [445, 257] width 84 height 28
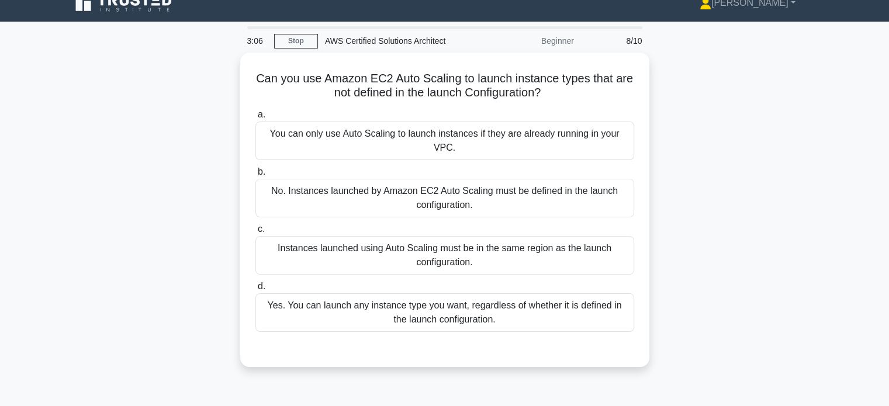
scroll to position [0, 0]
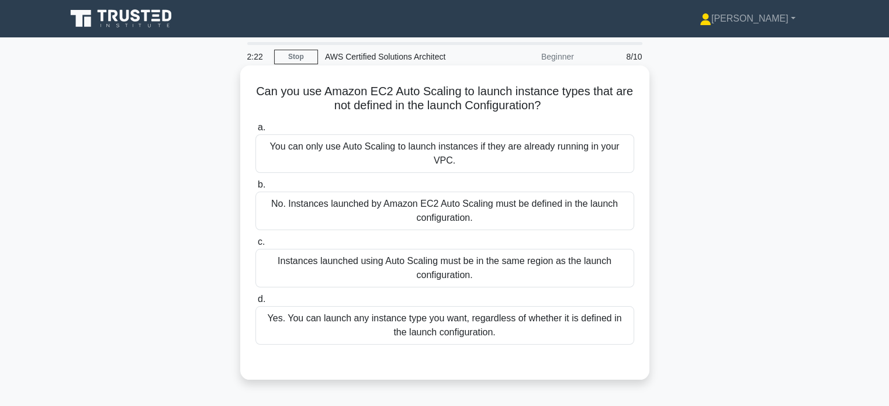
click at [566, 204] on div "No. Instances launched by Amazon EC2 Auto Scaling must be defined in the launch…" at bounding box center [444, 211] width 379 height 39
click at [255, 189] on input "b. No. Instances launched by Amazon EC2 Auto Scaling must be defined in the lau…" at bounding box center [255, 185] width 0 height 8
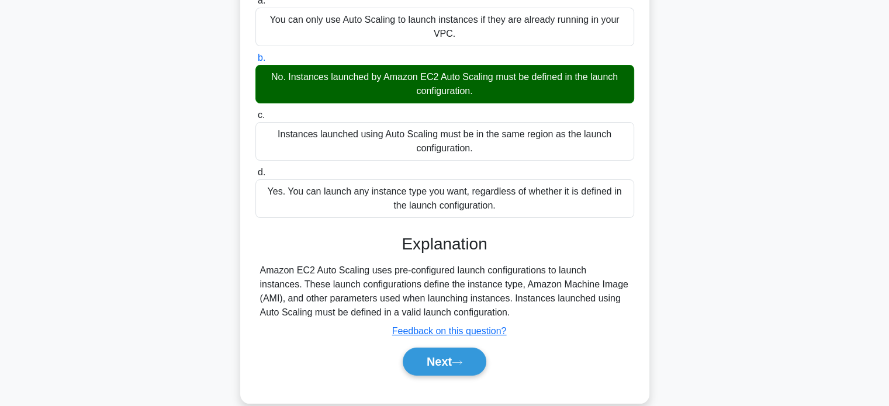
scroll to position [225, 0]
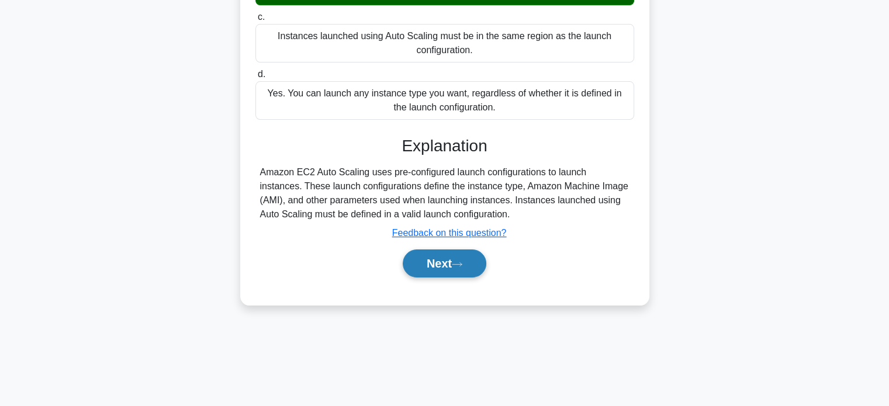
click at [439, 252] on button "Next" at bounding box center [445, 264] width 84 height 28
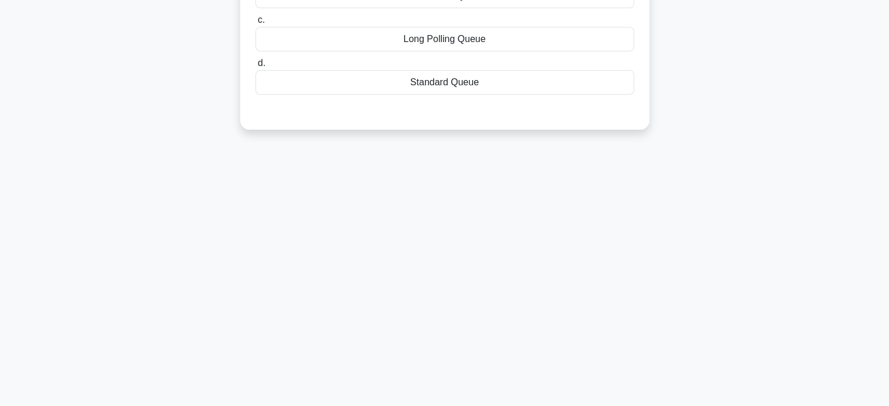
drag, startPoint x: 439, startPoint y: 252, endPoint x: 434, endPoint y: 313, distance: 61.1
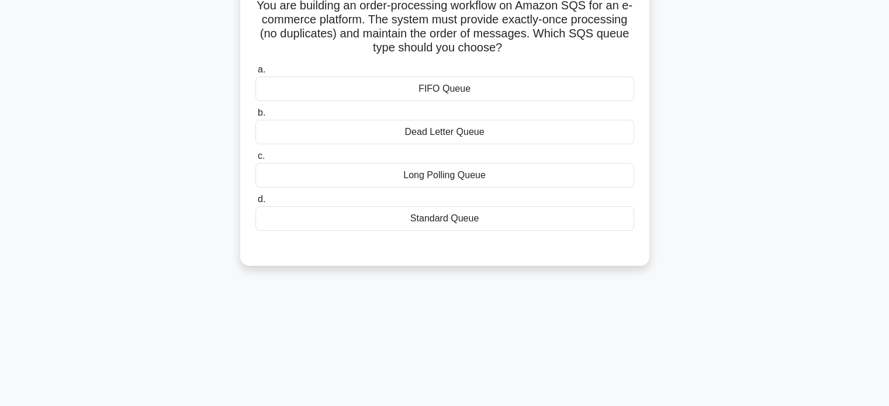
scroll to position [0, 0]
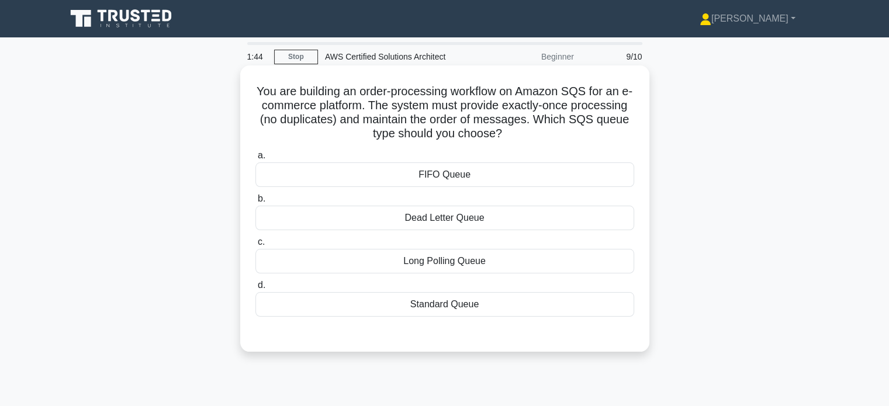
click at [442, 178] on div "FIFO Queue" at bounding box center [444, 174] width 379 height 25
click at [255, 160] on input "a. FIFO Queue" at bounding box center [255, 156] width 0 height 8
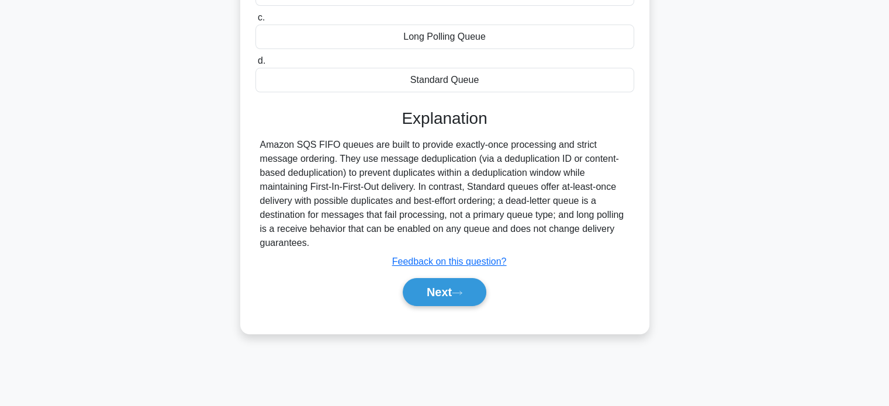
scroll to position [225, 0]
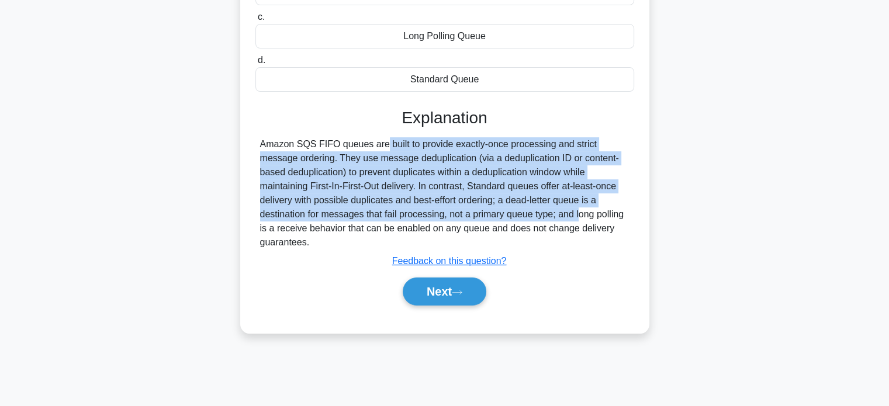
drag, startPoint x: 305, startPoint y: 137, endPoint x: 507, endPoint y: 213, distance: 215.7
click at [507, 213] on div "Amazon SQS FIFO queues are built to provide exactly-once processing and strict …" at bounding box center [444, 193] width 369 height 112
click at [444, 286] on button "Next" at bounding box center [445, 292] width 84 height 28
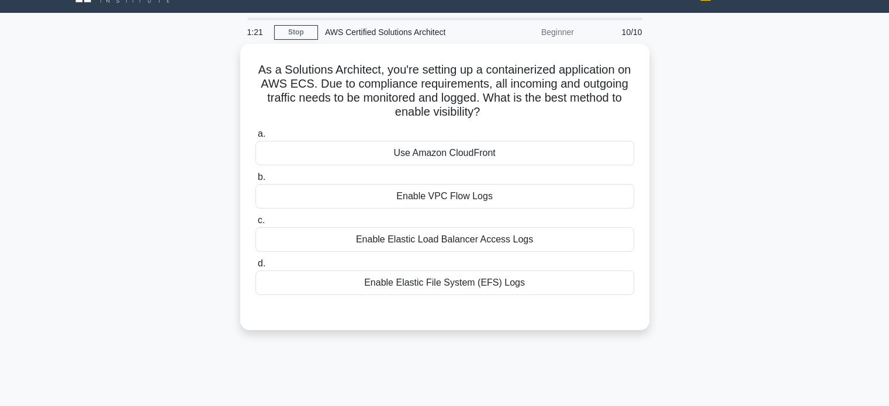
scroll to position [0, 0]
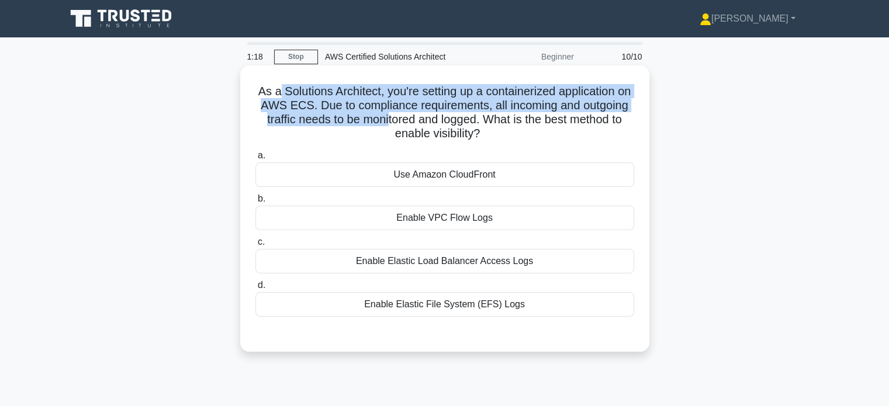
drag, startPoint x: 283, startPoint y: 94, endPoint x: 441, endPoint y: 116, distance: 159.4
click at [441, 116] on h5 "As a Solutions Architect, you're setting up a containerized application on AWS …" at bounding box center [444, 112] width 381 height 57
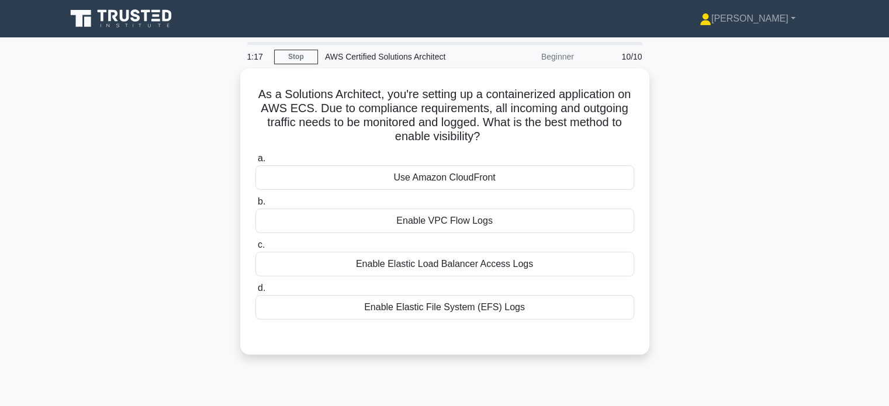
click at [694, 164] on div "As a Solutions Architect, you're setting up a containerized application on AWS …" at bounding box center [444, 218] width 771 height 300
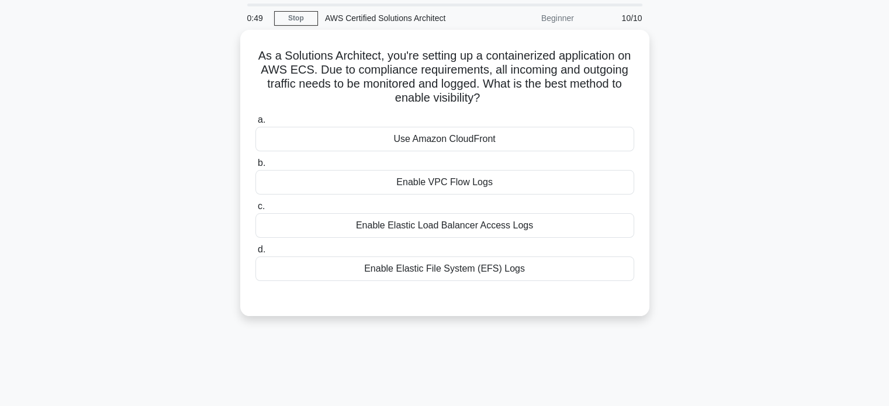
scroll to position [58, 0]
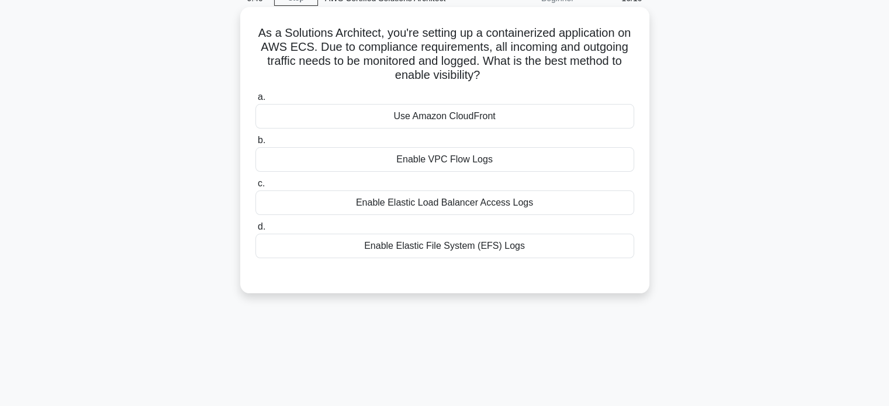
click at [505, 163] on div "Enable VPC Flow Logs" at bounding box center [444, 159] width 379 height 25
click at [255, 144] on input "b. Enable VPC Flow Logs" at bounding box center [255, 141] width 0 height 8
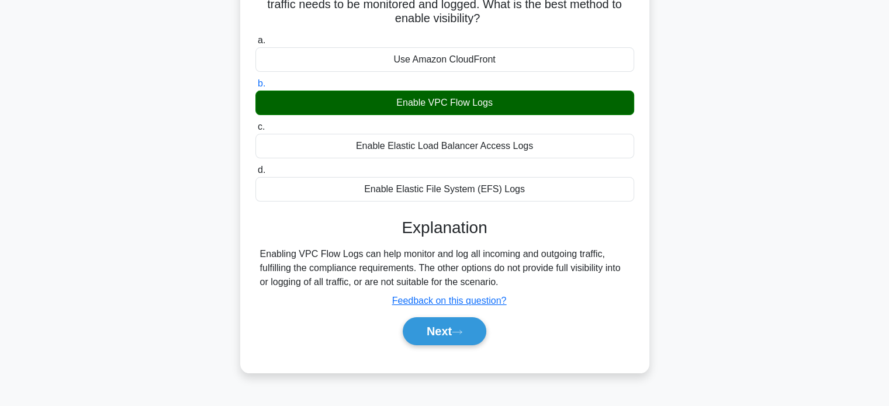
scroll to position [225, 0]
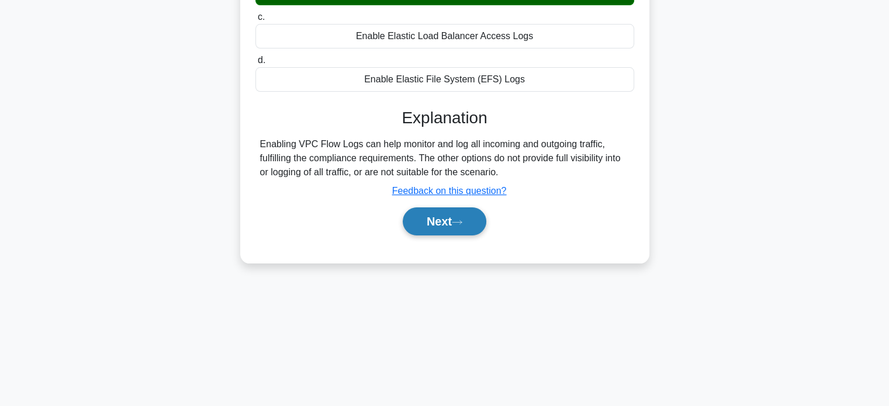
click at [458, 220] on icon at bounding box center [457, 222] width 11 height 6
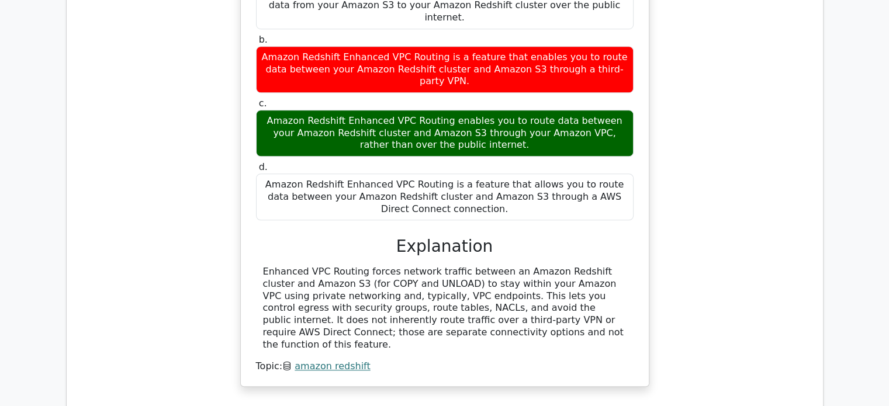
scroll to position [994, 0]
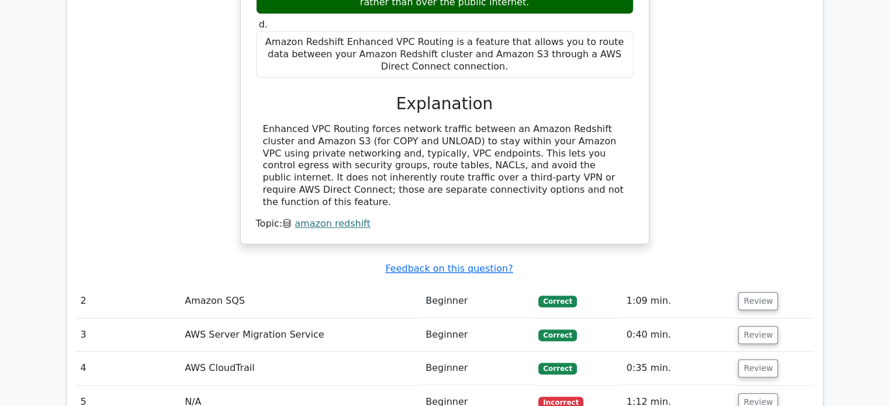
click at [269, 386] on td "N/A" at bounding box center [300, 402] width 241 height 33
click at [755, 386] on td "Review" at bounding box center [772, 402] width 79 height 33
click at [759, 393] on button "Review" at bounding box center [758, 402] width 40 height 18
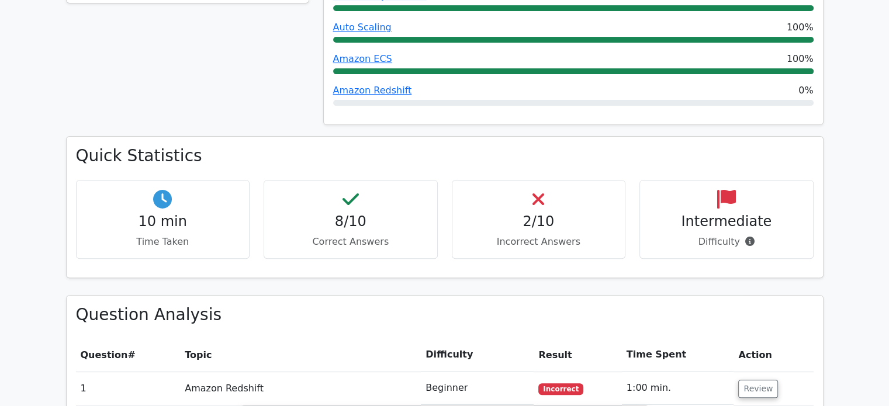
scroll to position [351, 0]
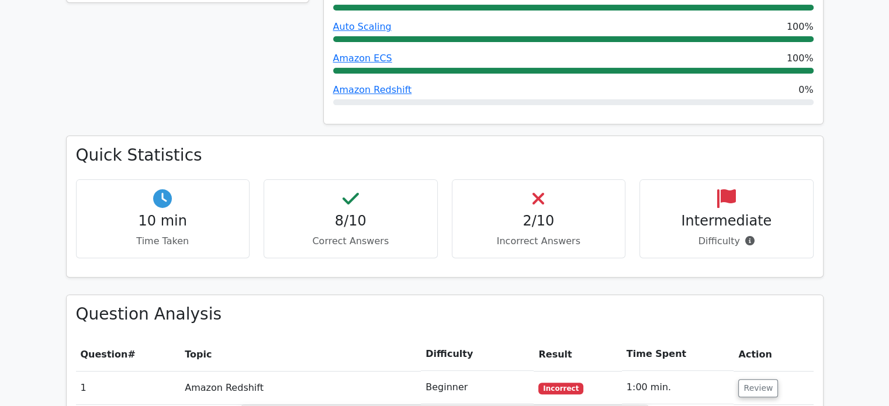
drag, startPoint x: 549, startPoint y: 211, endPoint x: 558, endPoint y: 214, distance: 9.2
click at [552, 213] on h4 "2/10" at bounding box center [539, 221] width 154 height 17
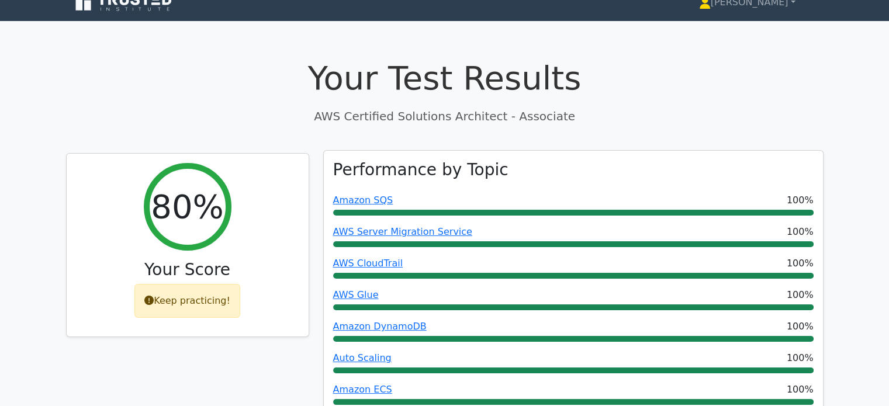
scroll to position [0, 0]
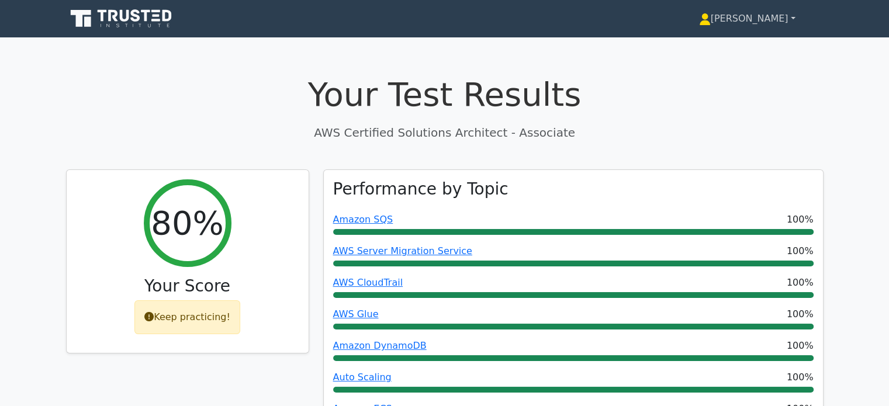
click at [755, 29] on link "[PERSON_NAME]" at bounding box center [747, 18] width 153 height 23
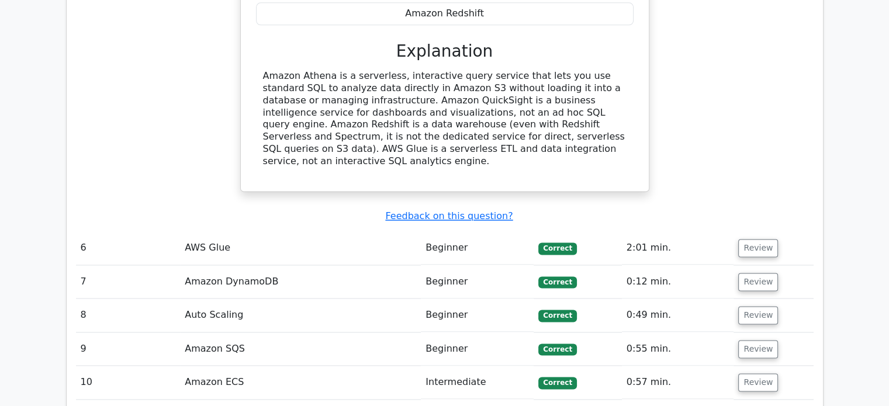
scroll to position [1753, 0]
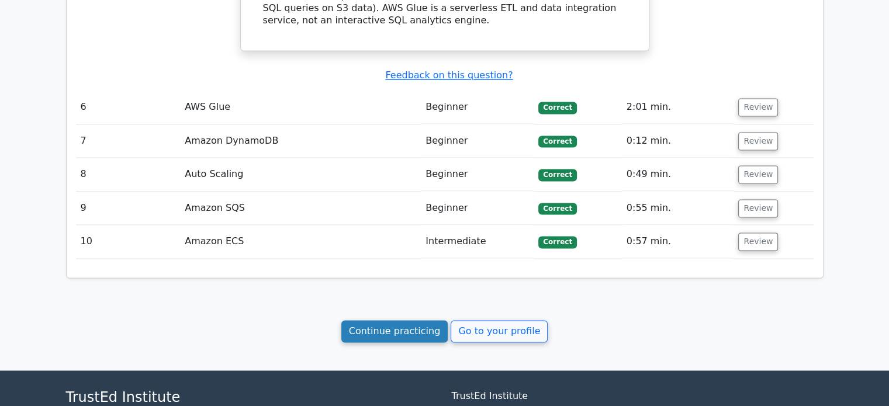
click at [423, 320] on link "Continue practicing" at bounding box center [394, 331] width 107 height 22
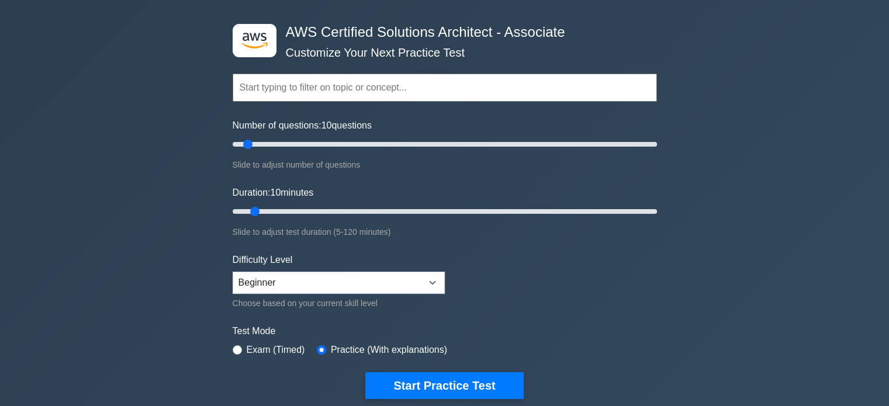
scroll to position [234, 0]
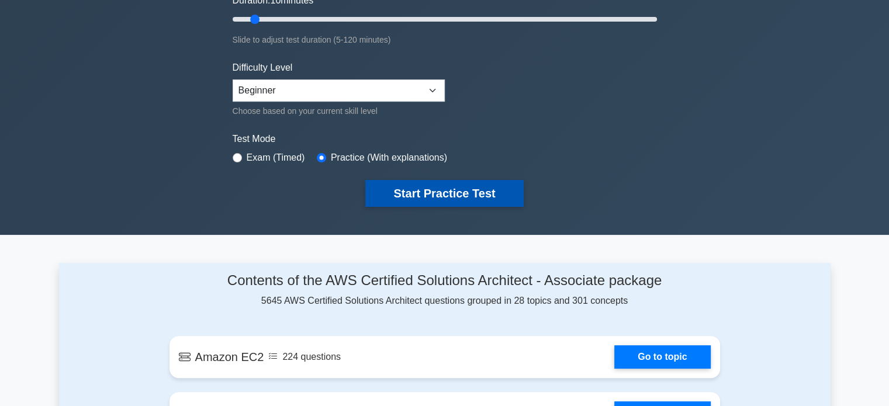
click at [458, 191] on button "Start Practice Test" at bounding box center [444, 193] width 158 height 27
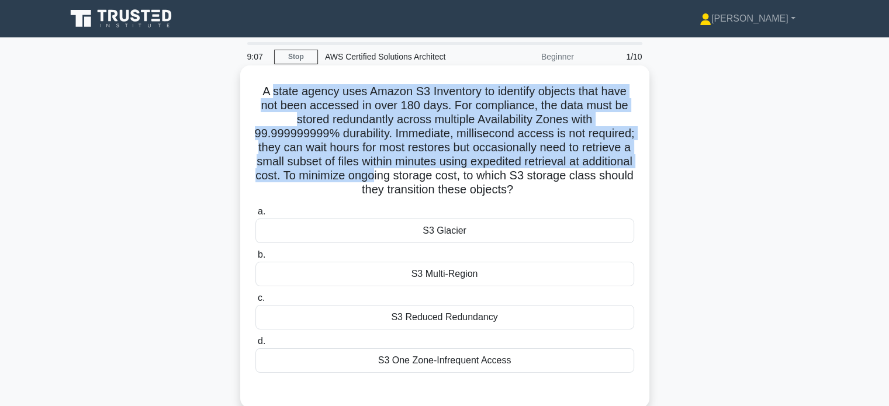
drag, startPoint x: 269, startPoint y: 94, endPoint x: 465, endPoint y: 180, distance: 214.0
click at [465, 180] on h5 "A state agency uses Amazon S3 Inventory to identify objects that have not been …" at bounding box center [444, 140] width 381 height 113
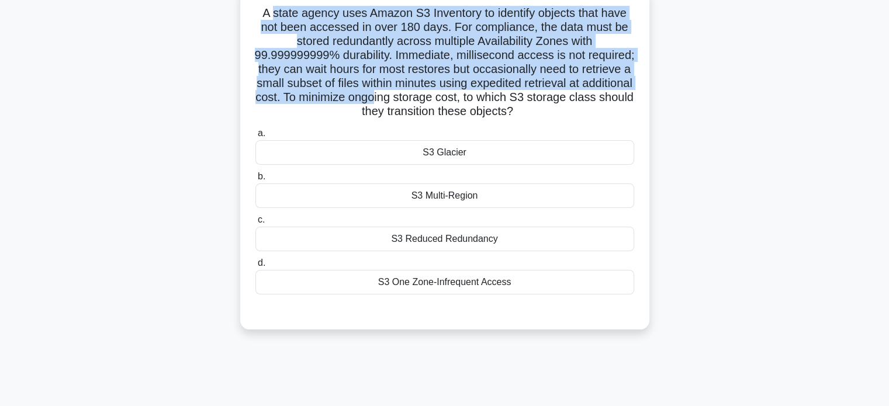
scroll to position [58, 0]
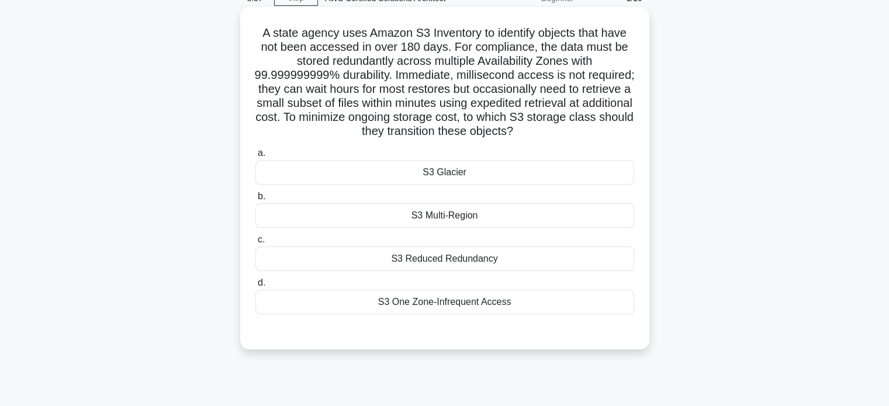
click at [493, 177] on div "S3 Glacier" at bounding box center [444, 172] width 379 height 25
click at [255, 157] on input "a. S3 Glacier" at bounding box center [255, 154] width 0 height 8
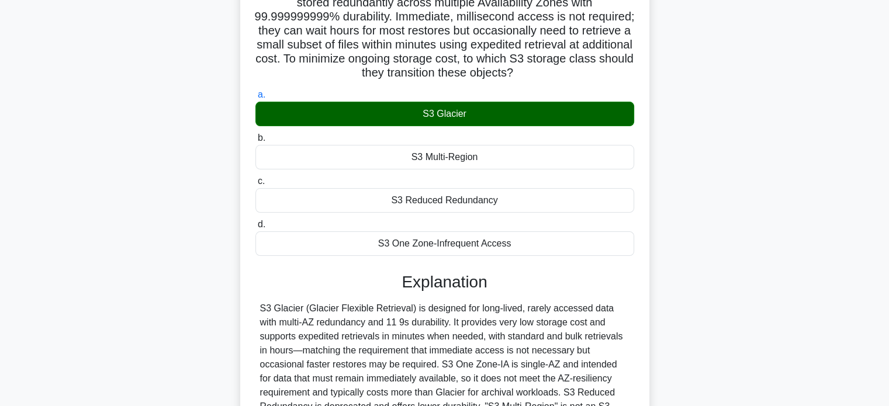
scroll to position [229, 0]
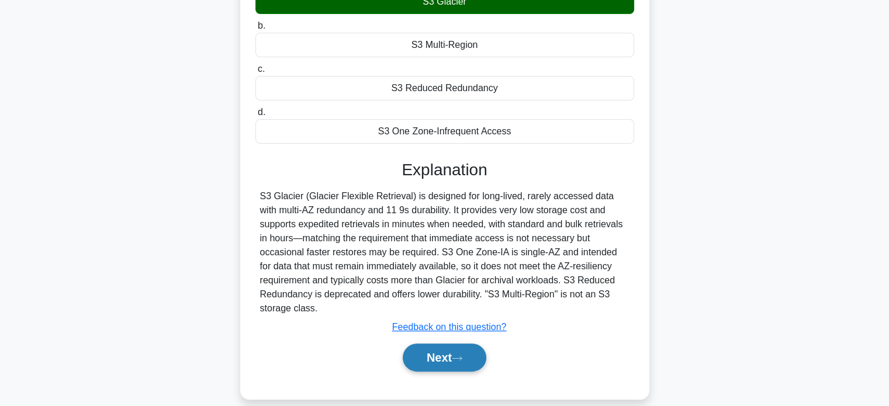
click at [459, 348] on button "Next" at bounding box center [445, 358] width 84 height 28
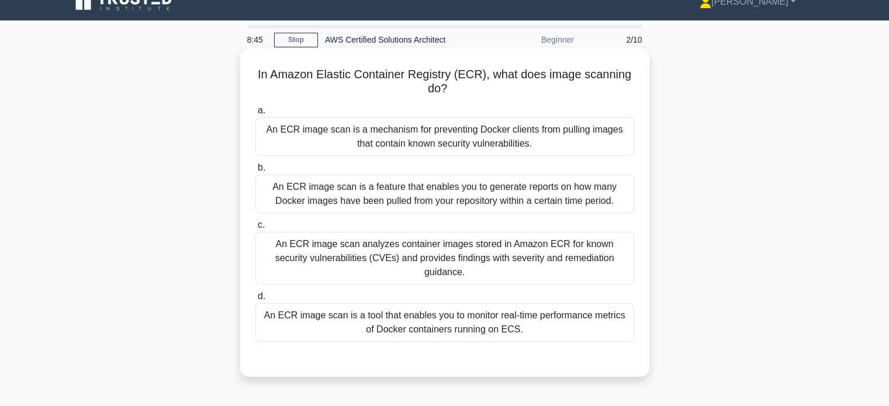
scroll to position [0, 0]
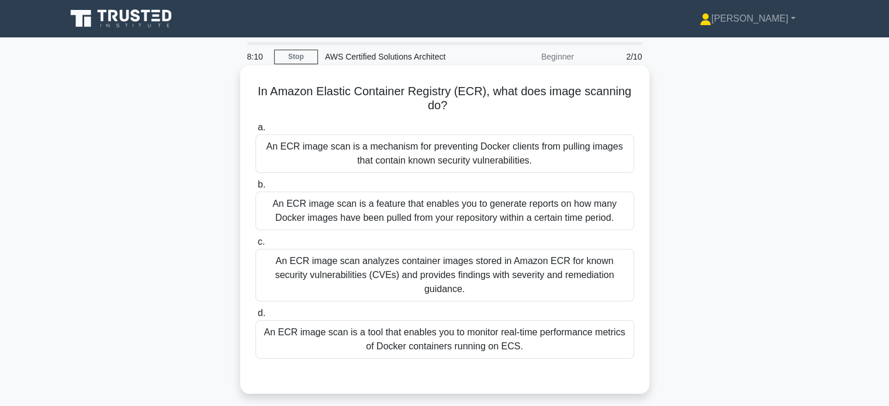
click at [615, 270] on div "An ECR image scan analyzes container images stored in Amazon ECR for known secu…" at bounding box center [444, 275] width 379 height 53
click at [255, 246] on input "c. An ECR image scan analyzes container images stored in Amazon ECR for known s…" at bounding box center [255, 242] width 0 height 8
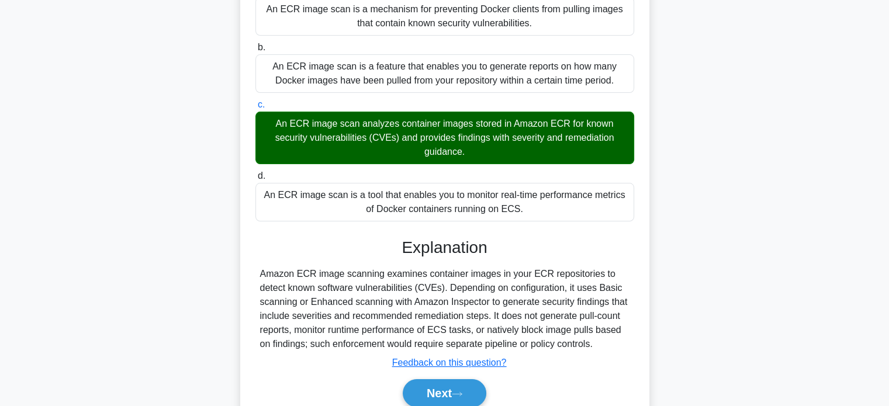
scroll to position [225, 0]
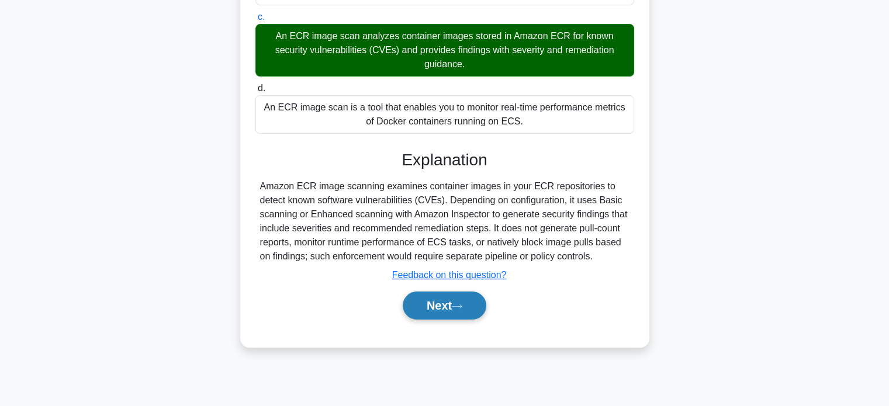
click at [447, 296] on button "Next" at bounding box center [445, 306] width 84 height 28
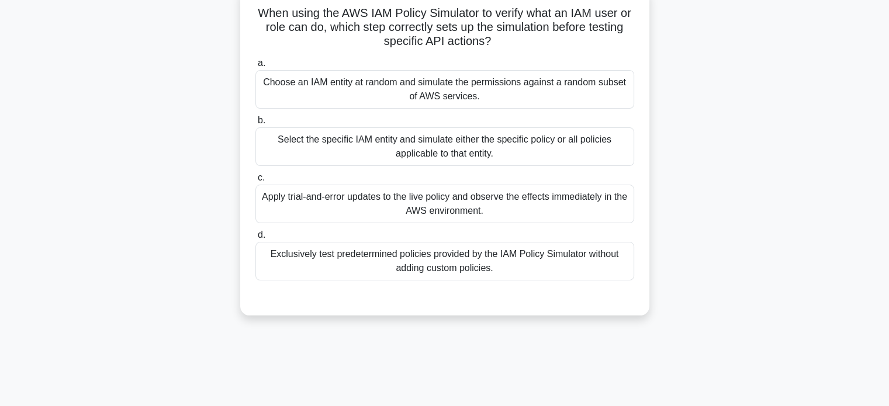
scroll to position [58, 0]
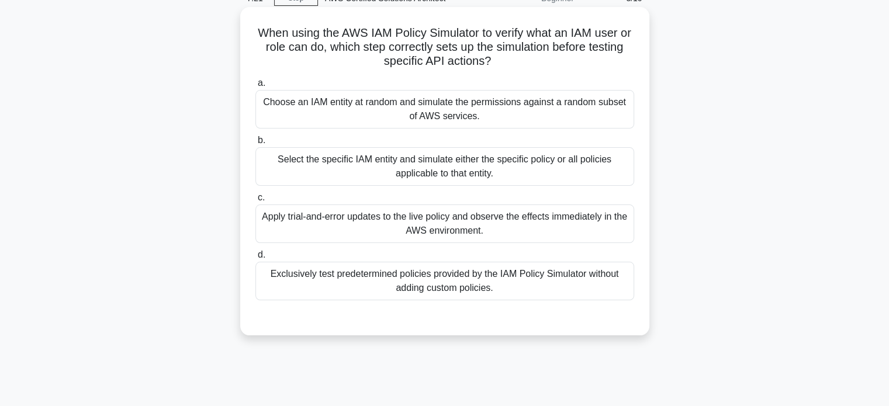
click at [590, 172] on div "Select the specific IAM entity and simulate either the specific policy or all p…" at bounding box center [444, 166] width 379 height 39
click at [255, 144] on input "b. Select the specific IAM entity and simulate either the specific policy or al…" at bounding box center [255, 141] width 0 height 8
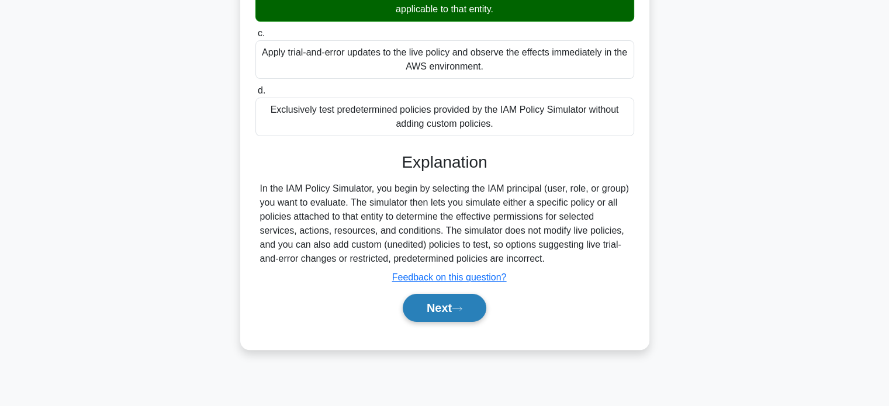
scroll to position [225, 0]
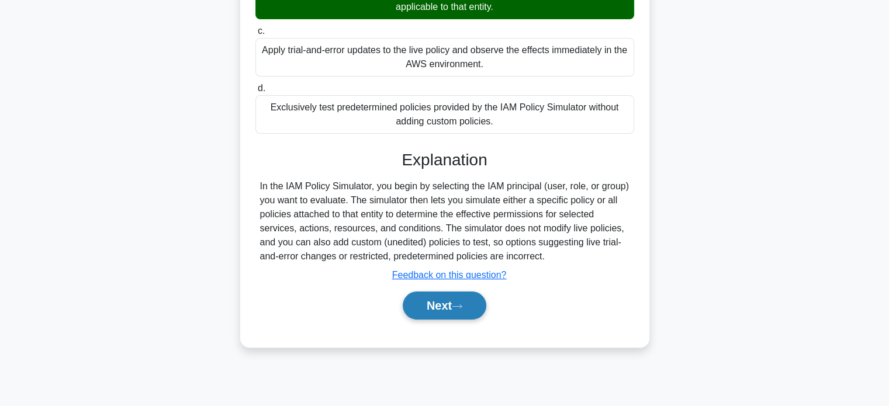
click at [416, 310] on button "Next" at bounding box center [445, 306] width 84 height 28
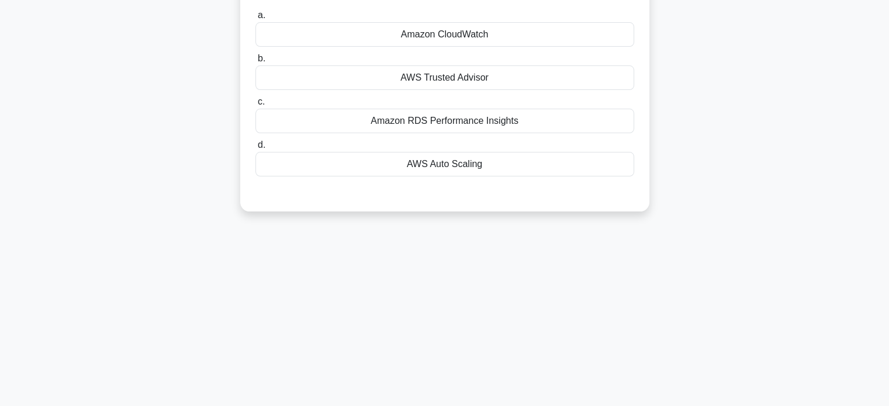
scroll to position [0, 0]
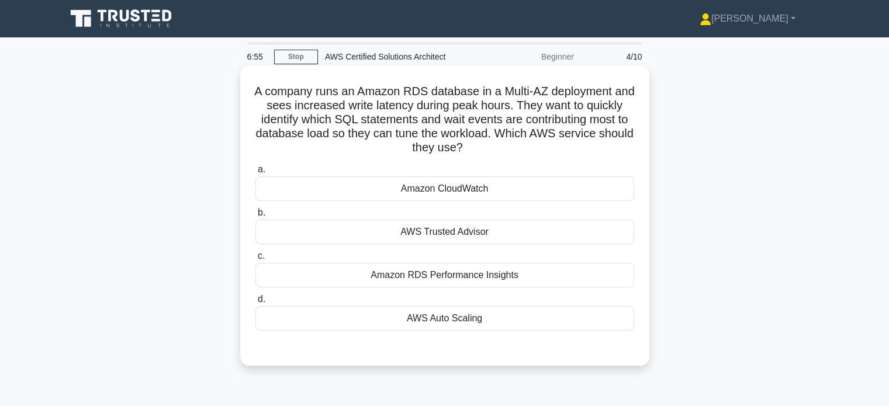
drag, startPoint x: 352, startPoint y: 94, endPoint x: 514, endPoint y: 149, distance: 171.0
click at [514, 149] on h5 "A company runs an Amazon RDS database in a Multi-AZ deployment and sees increas…" at bounding box center [444, 119] width 381 height 71
click at [530, 278] on div "Amazon RDS Performance Insights" at bounding box center [444, 275] width 379 height 25
click at [255, 260] on input "c. Amazon RDS Performance Insights" at bounding box center [255, 256] width 0 height 8
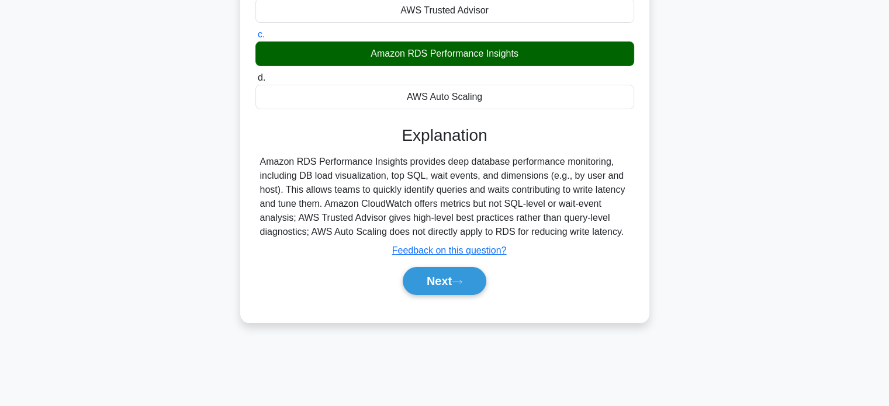
scroll to position [225, 0]
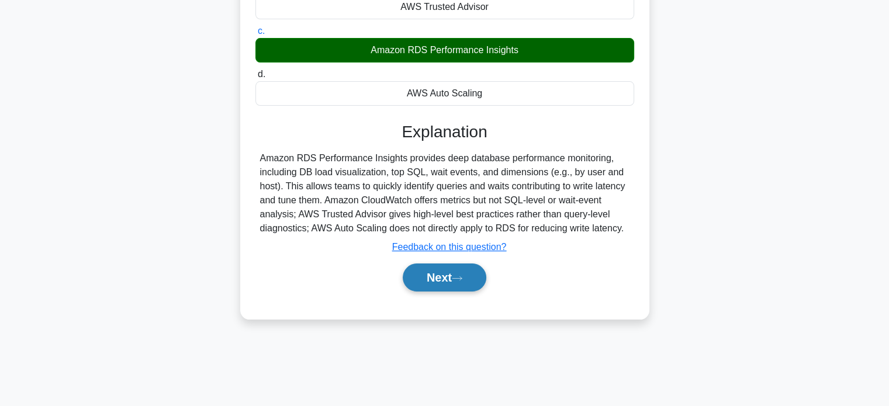
click at [451, 278] on button "Next" at bounding box center [445, 278] width 84 height 28
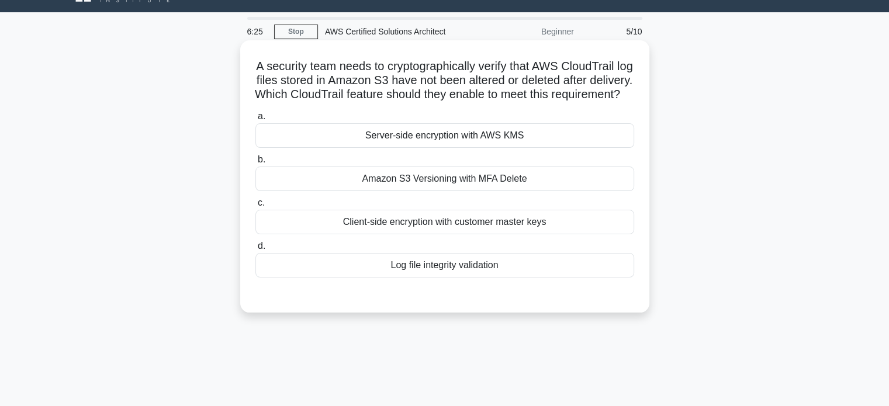
scroll to position [0, 0]
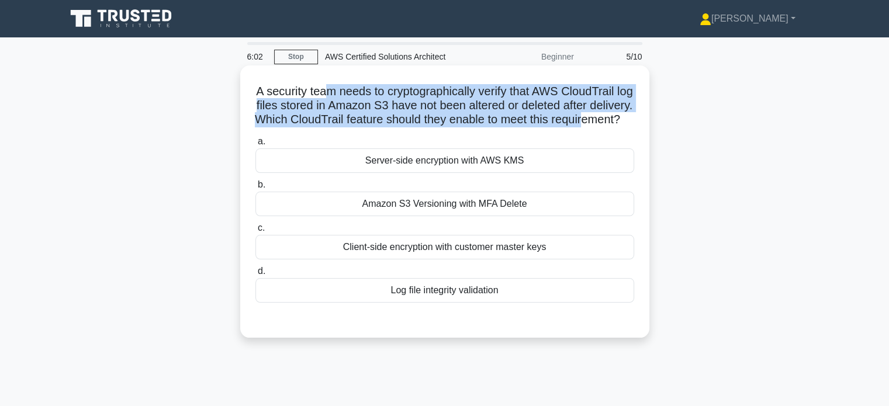
drag, startPoint x: 329, startPoint y: 94, endPoint x: 430, endPoint y: 136, distance: 109.3
click at [430, 127] on h5 "A security team needs to cryptographically verify that AWS CloudTrail log files…" at bounding box center [444, 105] width 381 height 43
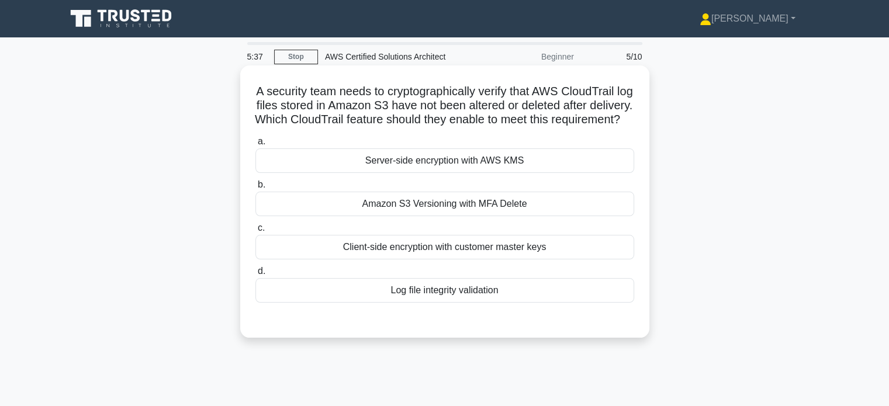
click at [552, 216] on div "Amazon S3 Versioning with MFA Delete" at bounding box center [444, 204] width 379 height 25
click at [255, 189] on input "b. Amazon S3 Versioning with MFA Delete" at bounding box center [255, 185] width 0 height 8
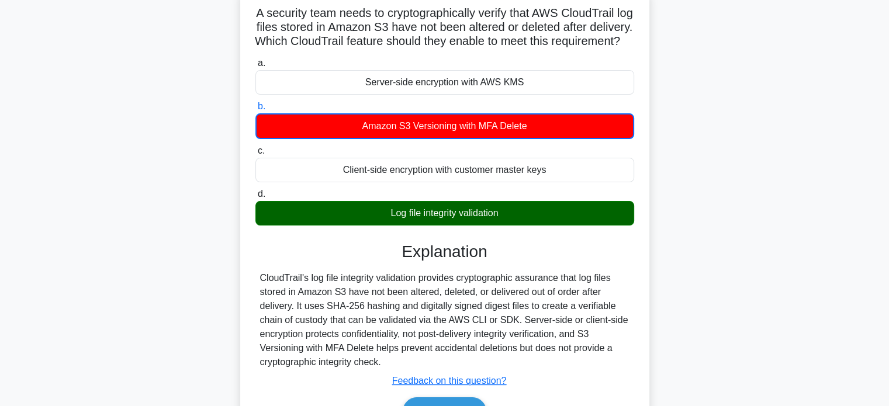
scroll to position [175, 0]
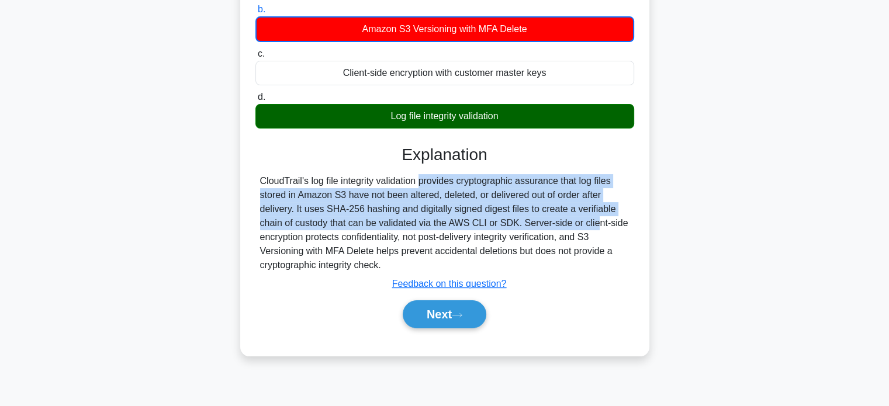
drag, startPoint x: 357, startPoint y: 187, endPoint x: 528, endPoint y: 233, distance: 177.2
click at [528, 233] on div "CloudTrail's log file integrity validation provides cryptographic assurance tha…" at bounding box center [444, 223] width 369 height 98
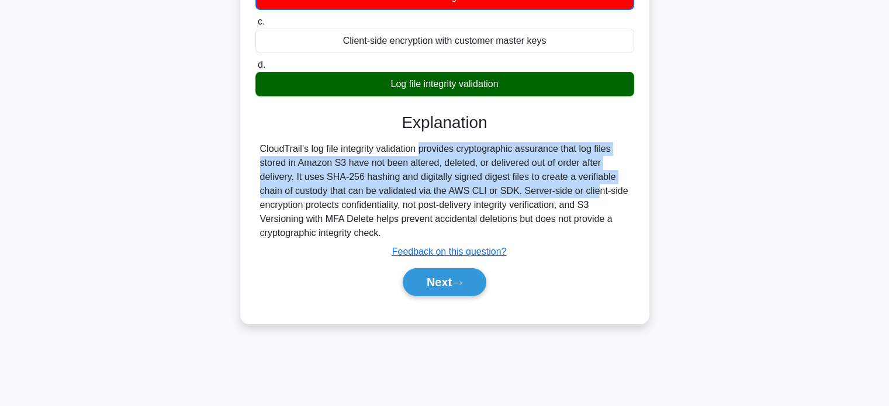
scroll to position [225, 0]
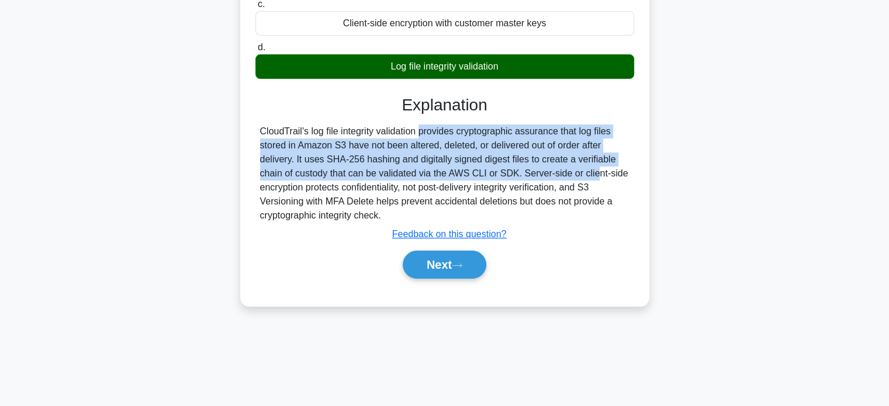
click at [374, 160] on div "CloudTrail's log file integrity validation provides cryptographic assurance tha…" at bounding box center [444, 173] width 369 height 98
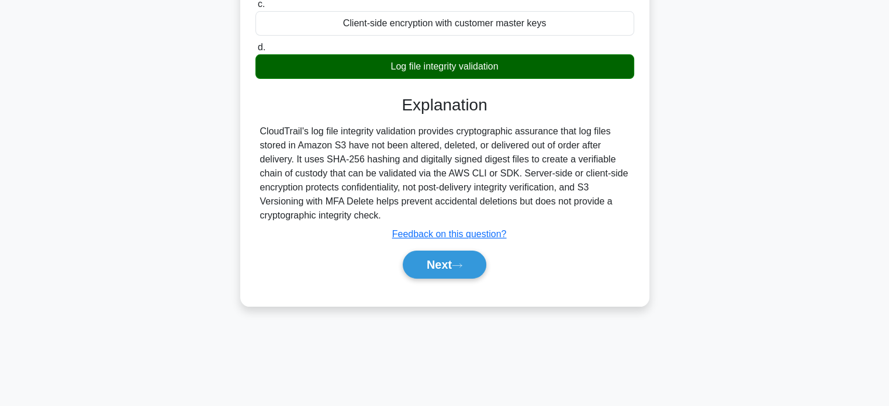
drag, startPoint x: 374, startPoint y: 160, endPoint x: 462, endPoint y: 226, distance: 109.8
click at [462, 223] on div "CloudTrail's log file integrity validation provides cryptographic assurance tha…" at bounding box center [444, 173] width 369 height 98
drag, startPoint x: 464, startPoint y: 283, endPoint x: 458, endPoint y: 283, distance: 6.4
click at [463, 279] on button "Next" at bounding box center [445, 265] width 84 height 28
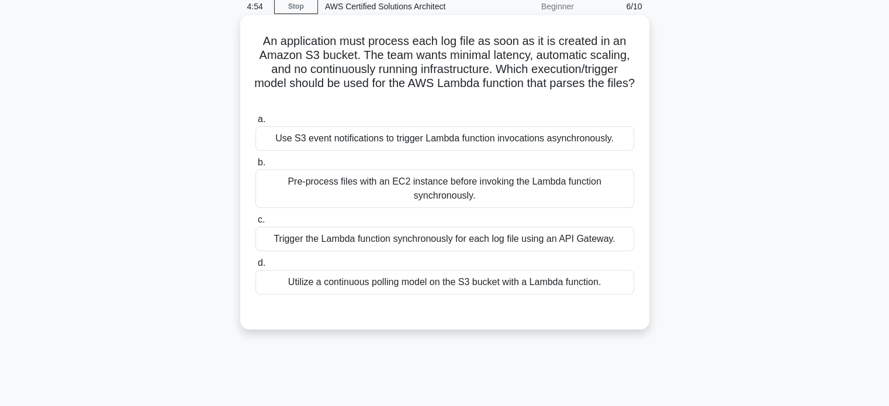
scroll to position [50, 0]
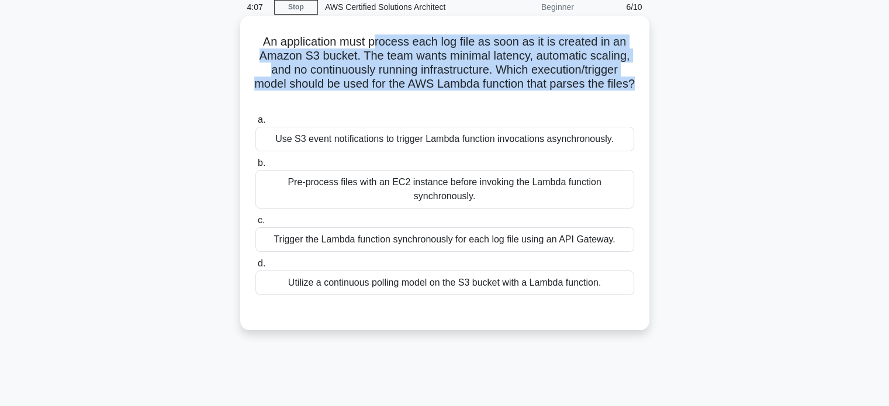
drag, startPoint x: 374, startPoint y: 39, endPoint x: 448, endPoint y: 99, distance: 95.1
click at [448, 99] on h5 "An application must process each log file as soon as it is created in an Amazon…" at bounding box center [444, 69] width 381 height 71
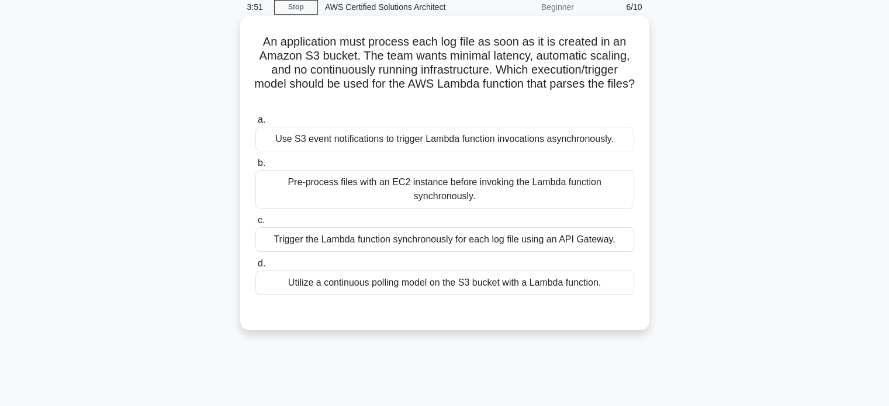
click at [453, 137] on div "Use S3 event notifications to trigger Lambda function invocations asynchronousl…" at bounding box center [444, 139] width 379 height 25
click at [255, 124] on input "a. Use S3 event notifications to trigger Lambda function invocations asynchrono…" at bounding box center [255, 120] width 0 height 8
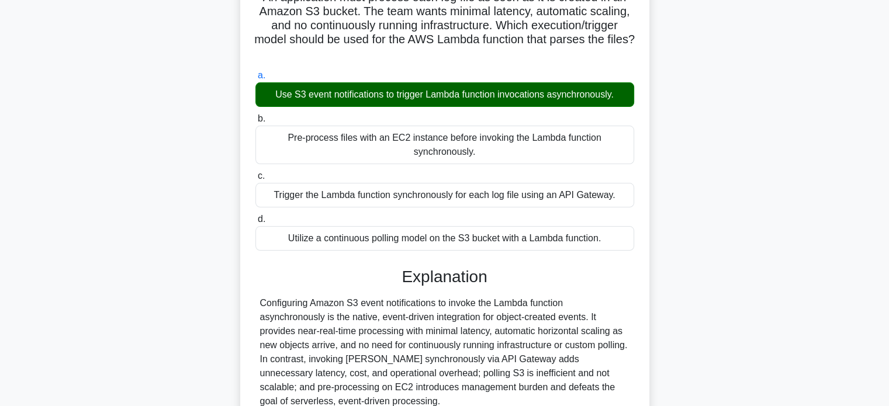
scroll to position [225, 0]
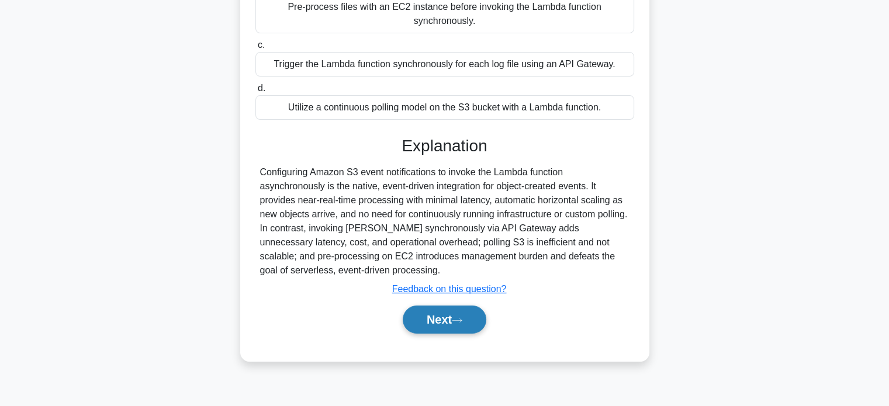
click at [433, 324] on button "Next" at bounding box center [445, 320] width 84 height 28
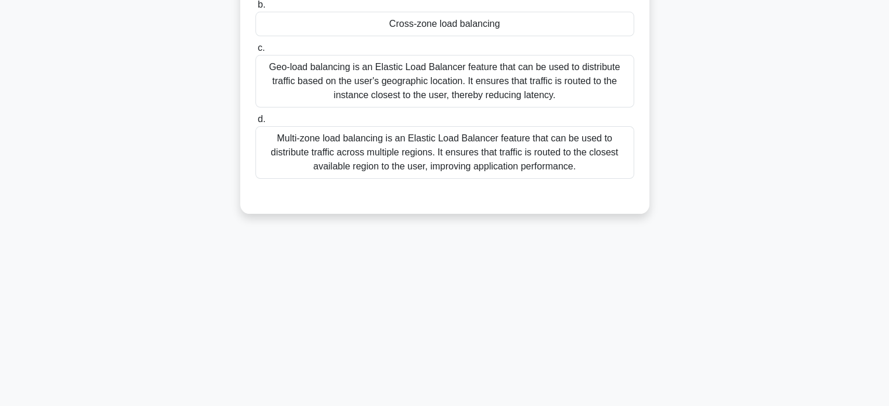
scroll to position [0, 0]
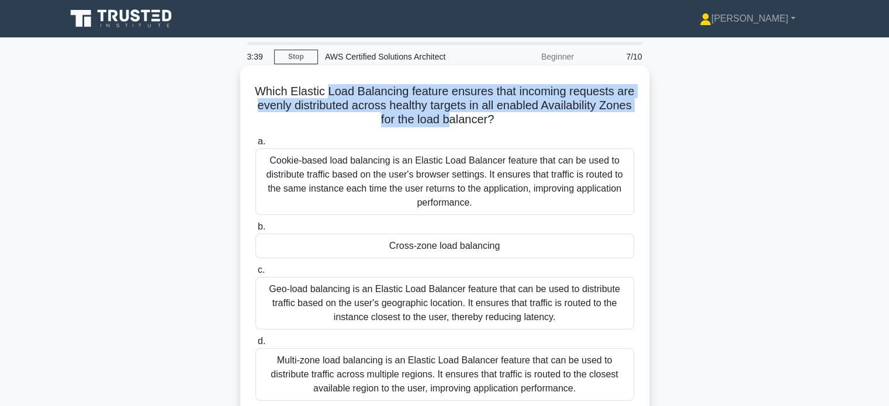
drag, startPoint x: 336, startPoint y: 92, endPoint x: 465, endPoint y: 118, distance: 131.7
click at [465, 118] on h5 "Which Elastic Load Balancing feature ensures that incoming requests are evenly …" at bounding box center [444, 105] width 381 height 43
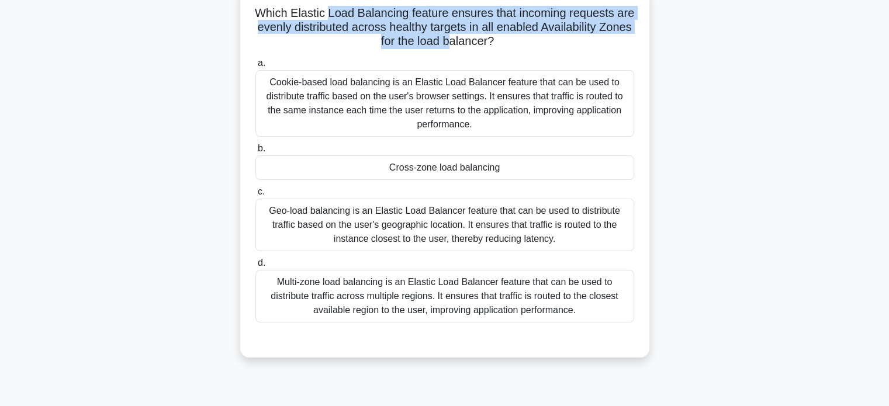
scroll to position [58, 0]
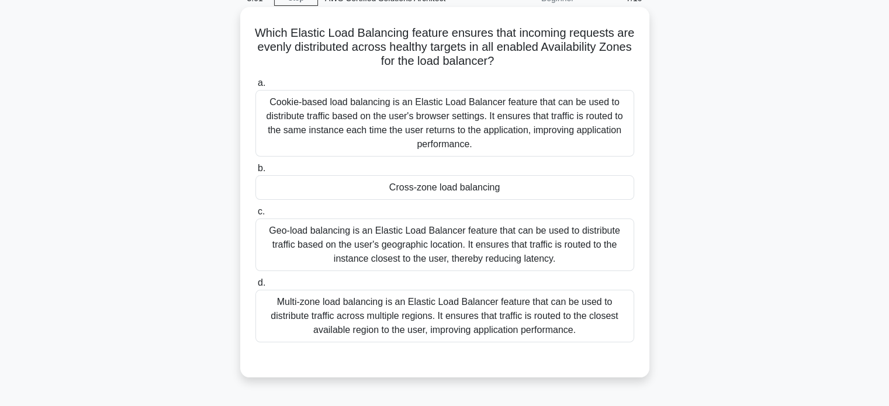
click at [407, 327] on div "Multi-zone load balancing is an Elastic Load Balancer feature that can be used …" at bounding box center [444, 316] width 379 height 53
click at [255, 287] on input "d. Multi-zone load balancing is an Elastic Load Balancer feature that can be us…" at bounding box center [255, 283] width 0 height 8
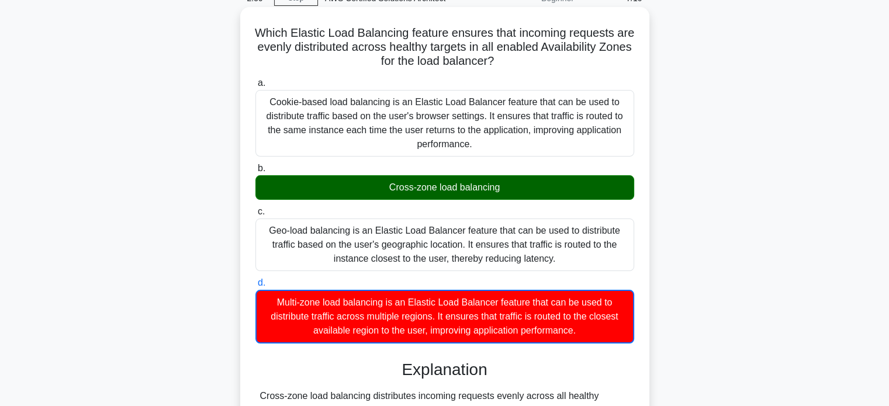
click at [458, 187] on div "Cross-zone load balancing" at bounding box center [444, 187] width 379 height 25
click at [255, 172] on input "b. Cross-zone load balancing" at bounding box center [255, 169] width 0 height 8
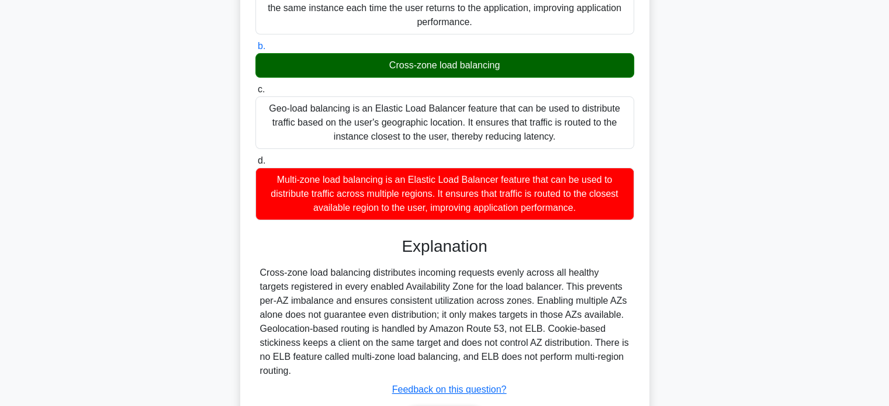
scroll to position [257, 0]
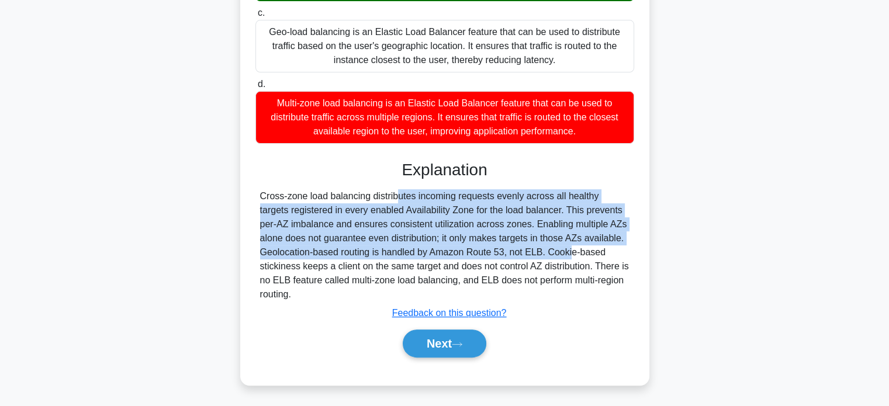
drag, startPoint x: 320, startPoint y: 210, endPoint x: 498, endPoint y: 254, distance: 183.0
click at [498, 254] on div "Cross-zone load balancing distributes incoming requests evenly across all healt…" at bounding box center [444, 245] width 369 height 112
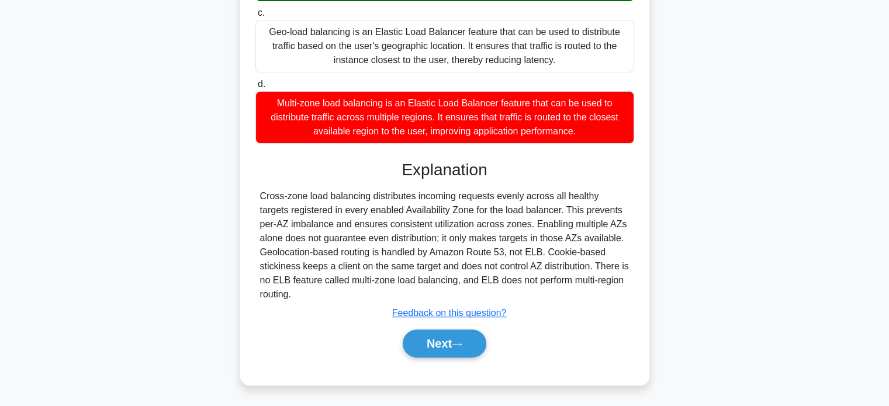
click at [514, 258] on div "Cross-zone load balancing distributes incoming requests evenly across all healt…" at bounding box center [444, 245] width 369 height 112
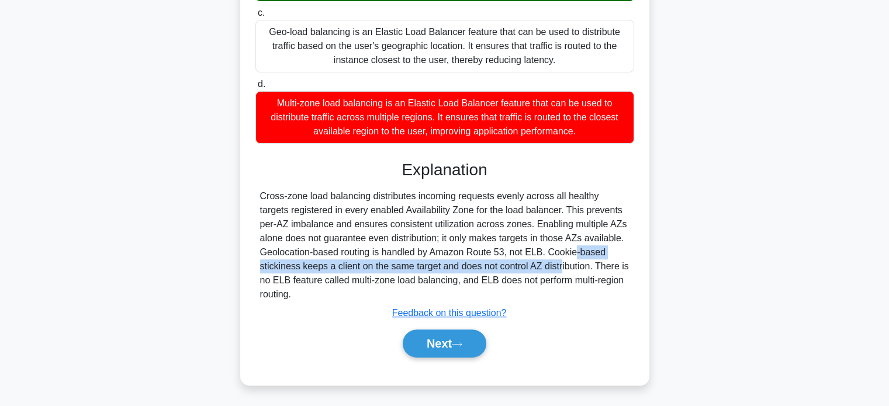
drag, startPoint x: 503, startPoint y: 252, endPoint x: 495, endPoint y: 271, distance: 20.2
click at [495, 271] on div "Cross-zone load balancing distributes incoming requests evenly across all healt…" at bounding box center [444, 245] width 369 height 112
click at [452, 348] on button "Next" at bounding box center [445, 344] width 84 height 28
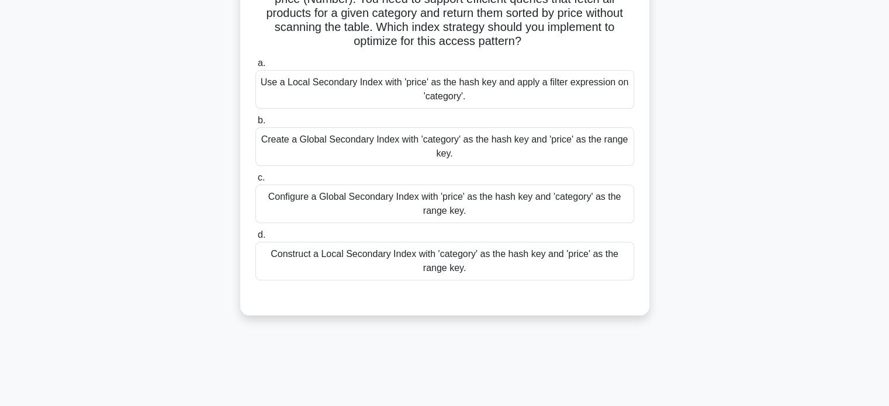
scroll to position [0, 0]
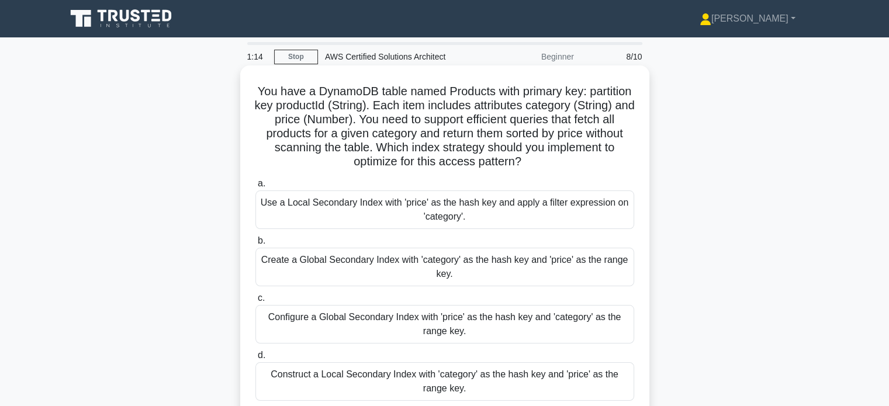
drag, startPoint x: 369, startPoint y: 86, endPoint x: 580, endPoint y: 167, distance: 225.3
click at [580, 167] on h5 "You have a DynamoDB table named Products with primary key: partition key produc…" at bounding box center [444, 126] width 381 height 85
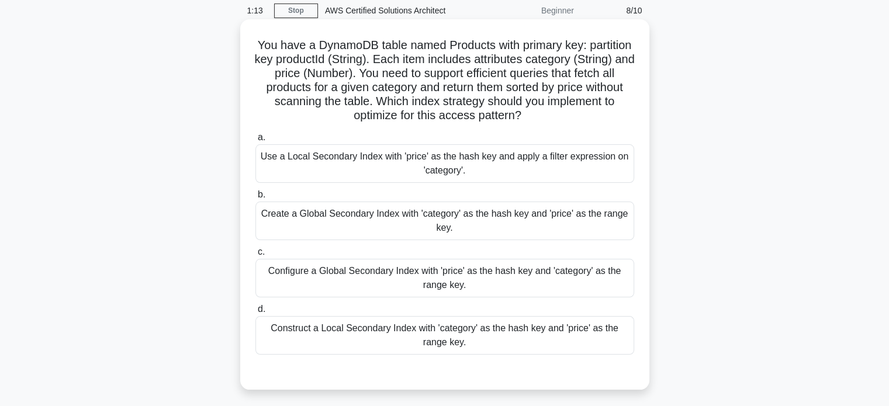
scroll to position [58, 0]
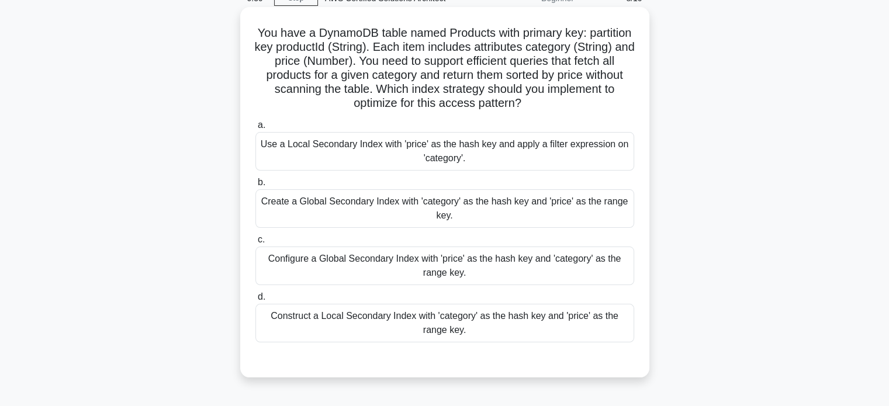
click at [555, 271] on div "Configure a Global Secondary Index with 'price' as the hash key and 'category' …" at bounding box center [444, 266] width 379 height 39
click at [255, 244] on input "c. Configure a Global Secondary Index with 'price' as the hash key and 'categor…" at bounding box center [255, 240] width 0 height 8
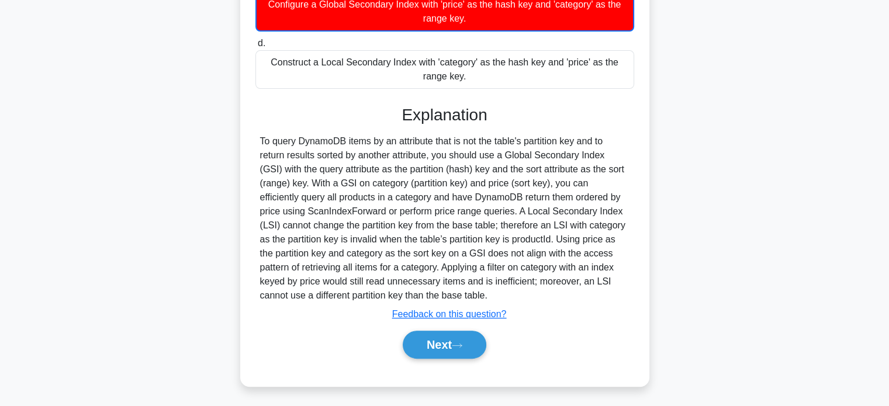
scroll to position [314, 0]
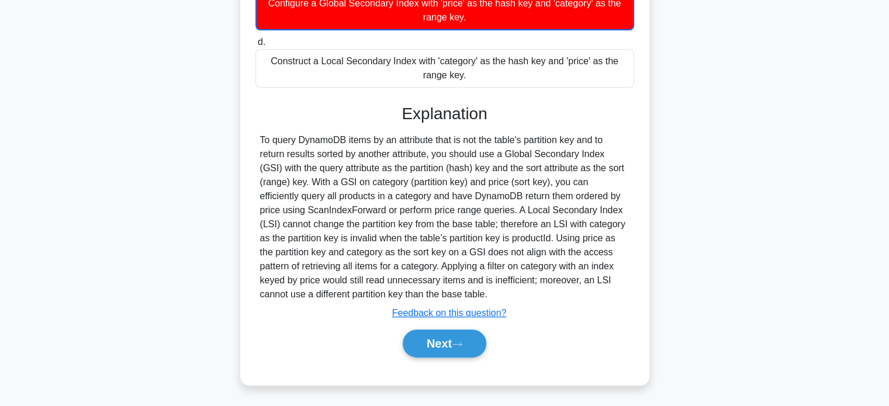
drag, startPoint x: 453, startPoint y: 352, endPoint x: 311, endPoint y: 331, distance: 143.7
click at [311, 343] on div "Next" at bounding box center [444, 344] width 383 height 28
